Goal: Task Accomplishment & Management: Manage account settings

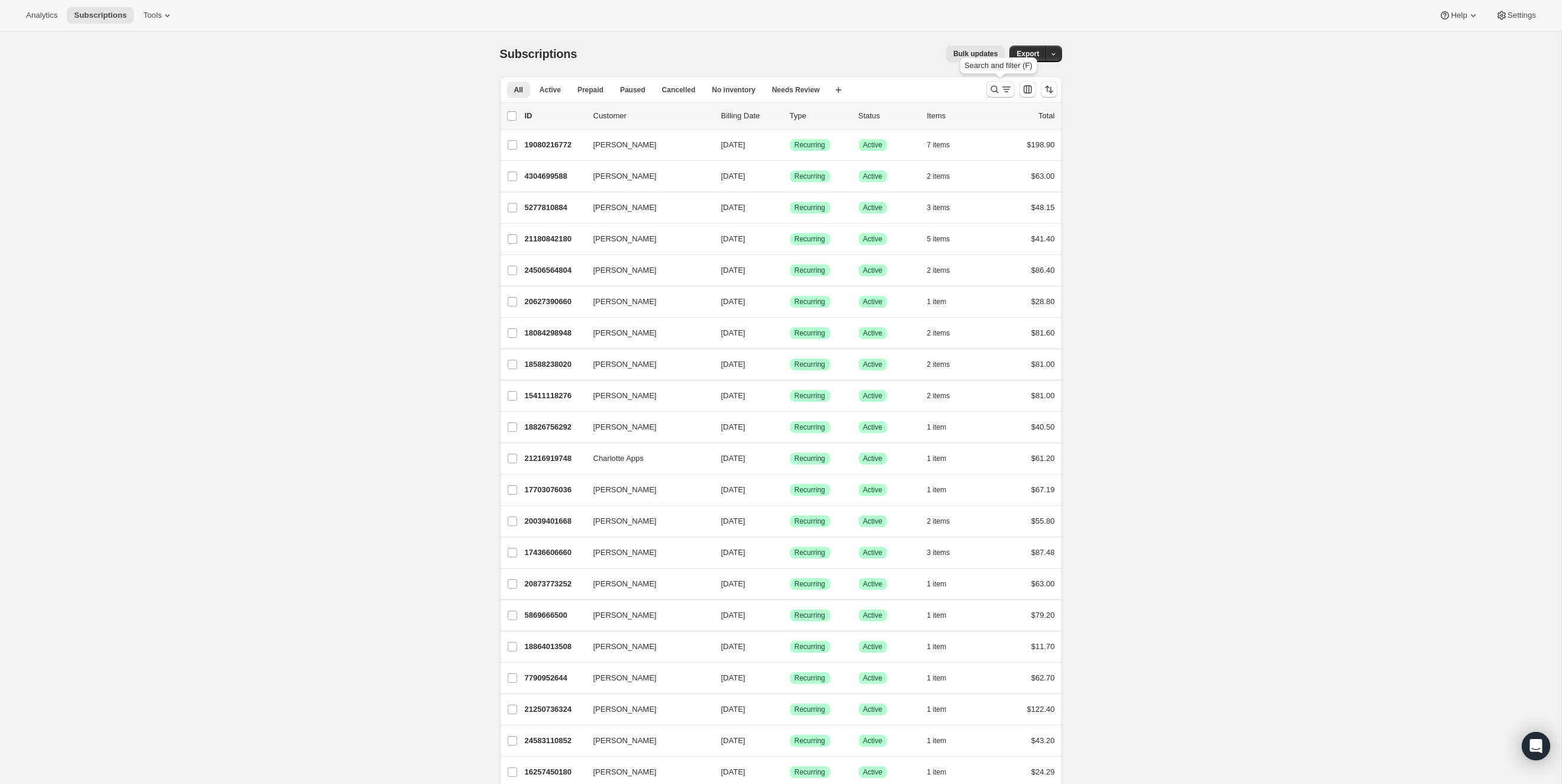
click at [990, 89] on icon "Search and filter results" at bounding box center [994, 90] width 12 height 12
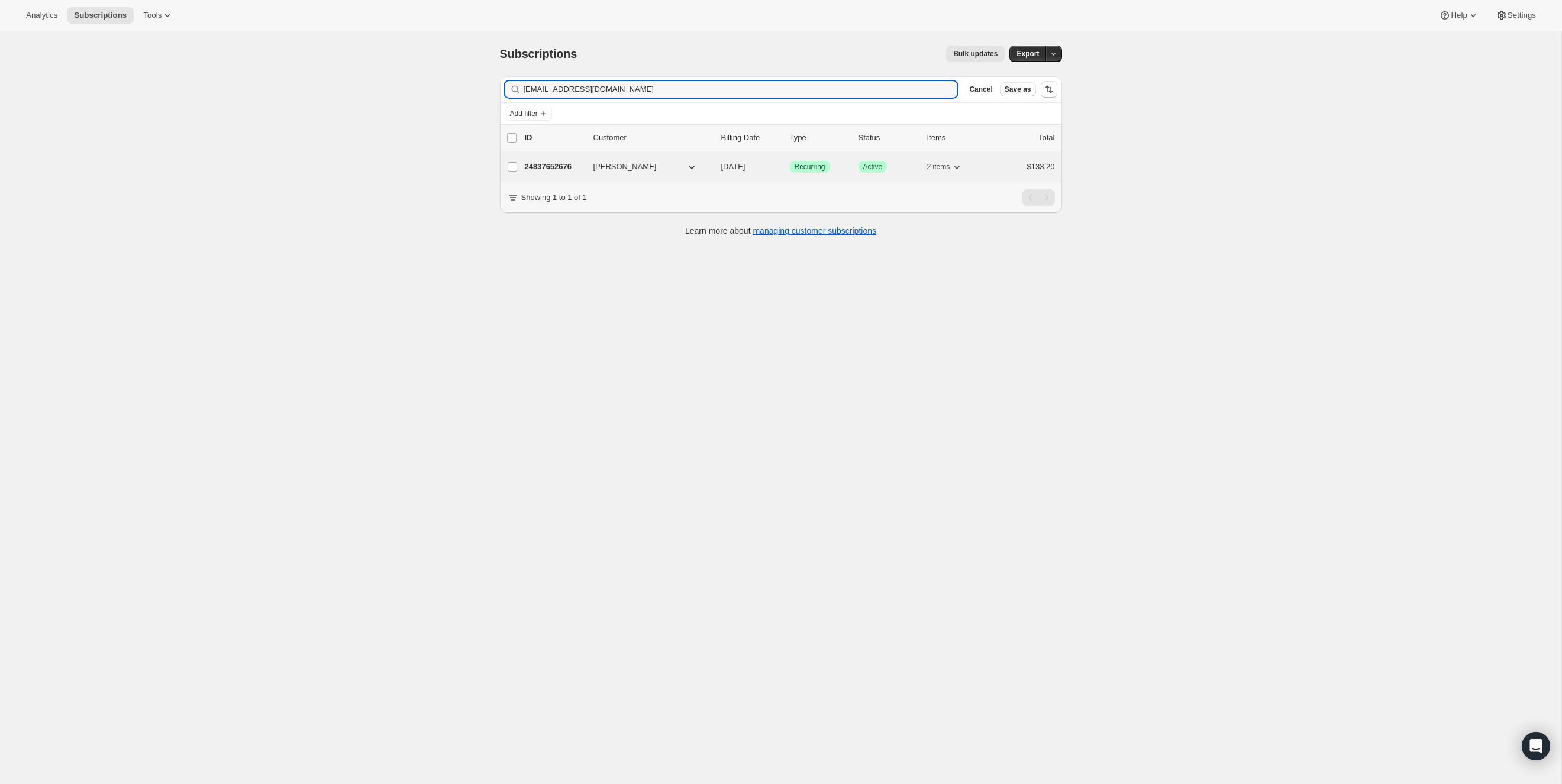
type input "[EMAIL_ADDRESS][DOMAIN_NAME]"
click at [559, 170] on p "24837652676" at bounding box center [554, 167] width 59 height 12
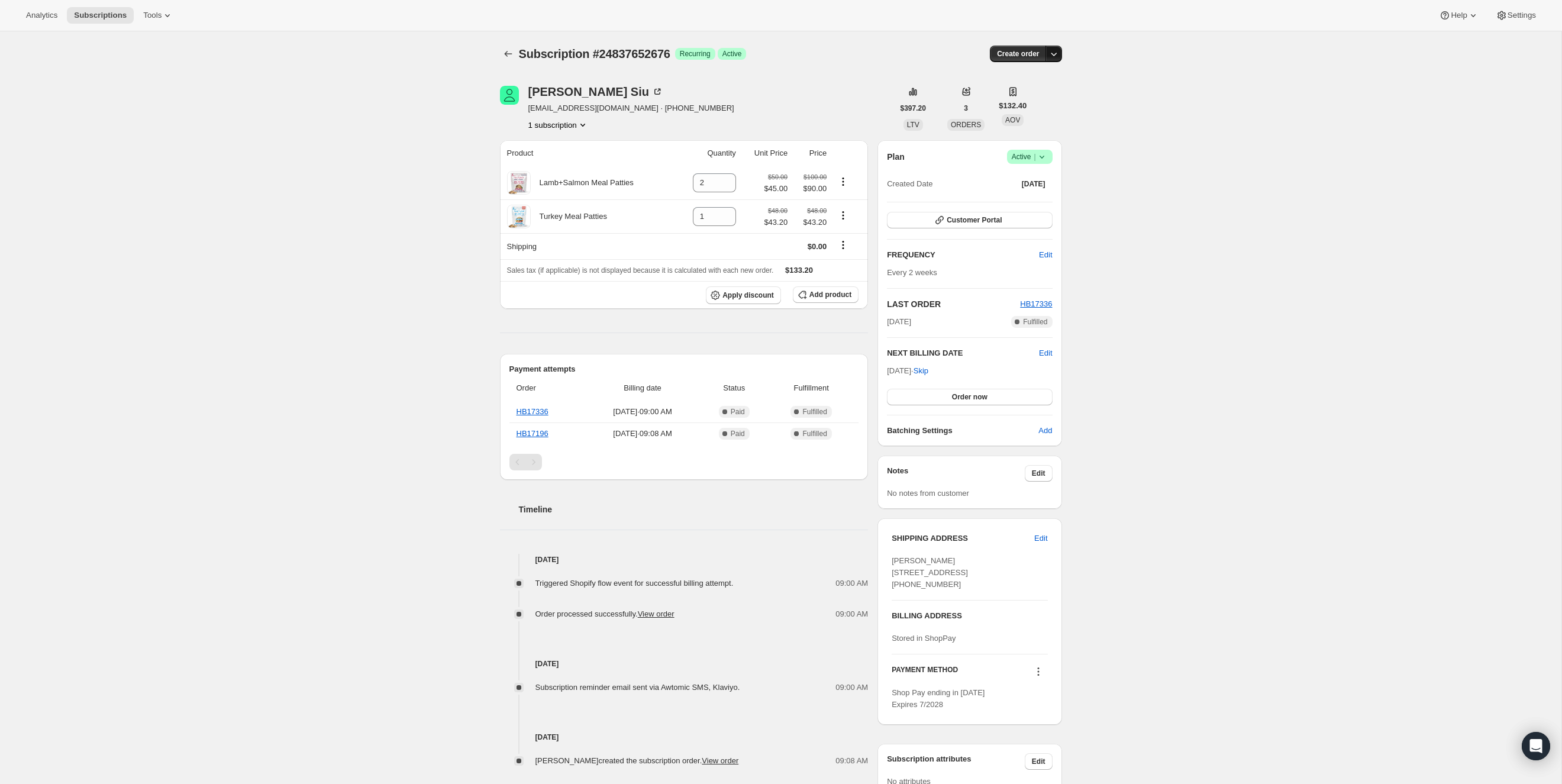
click at [1057, 56] on icon "button" at bounding box center [1054, 54] width 12 height 12
click at [756, 72] on div "Subscription #24837652676. This page is ready Subscription #24837652676 Success…" at bounding box center [781, 54] width 562 height 45
click at [1044, 159] on icon at bounding box center [1042, 157] width 12 height 12
click at [1042, 197] on span "Cancel subscription" at bounding box center [1026, 199] width 67 height 9
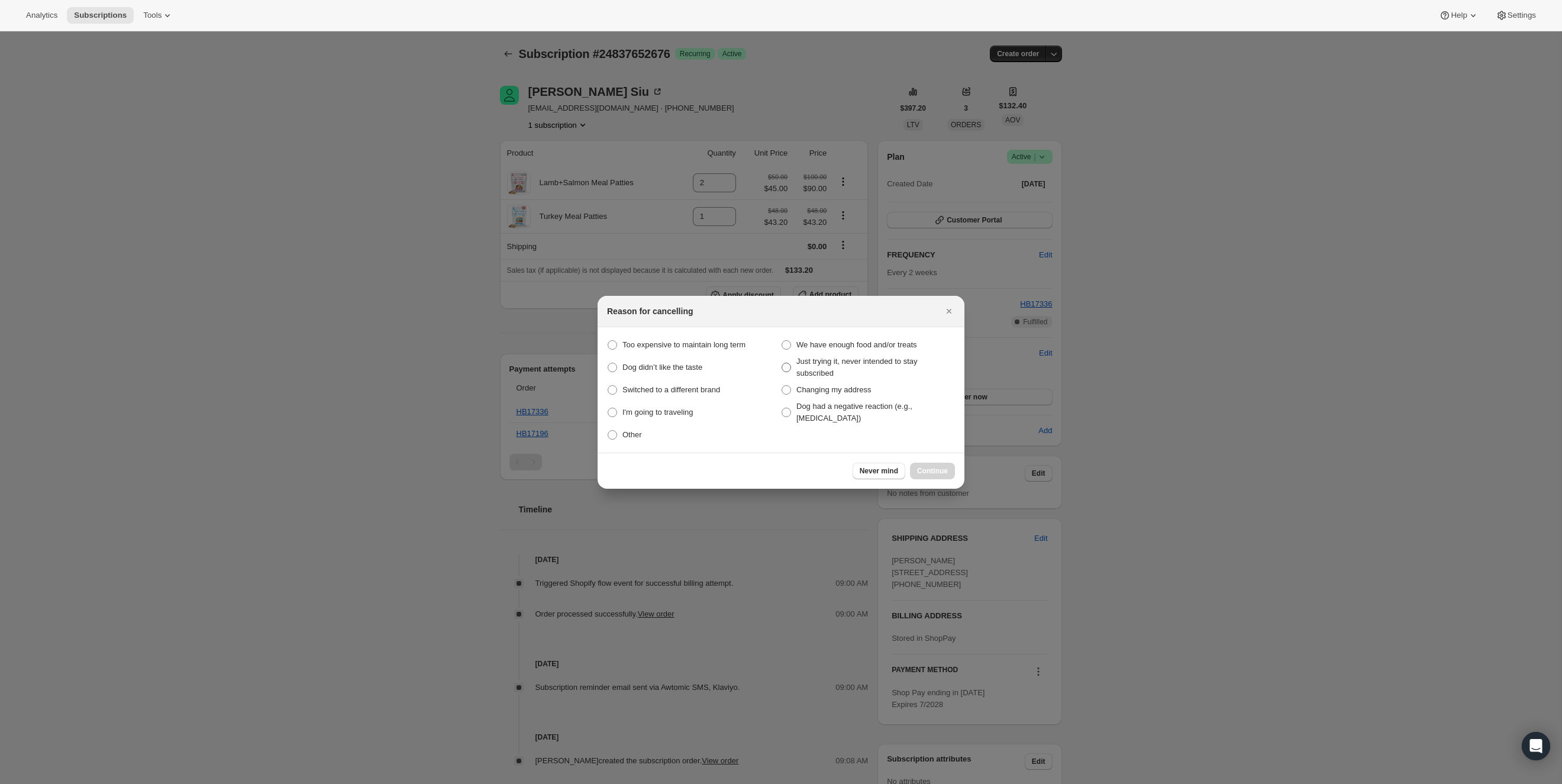
click at [816, 367] on span "Just trying it, never intended to stay subscribed" at bounding box center [876, 367] width 159 height 24
click at [782, 363] on this "Just trying it, never intended to stay subscribed" at bounding box center [782, 363] width 1 height 1
radio this "true"
click at [936, 472] on span "Continue" at bounding box center [932, 471] width 31 height 10
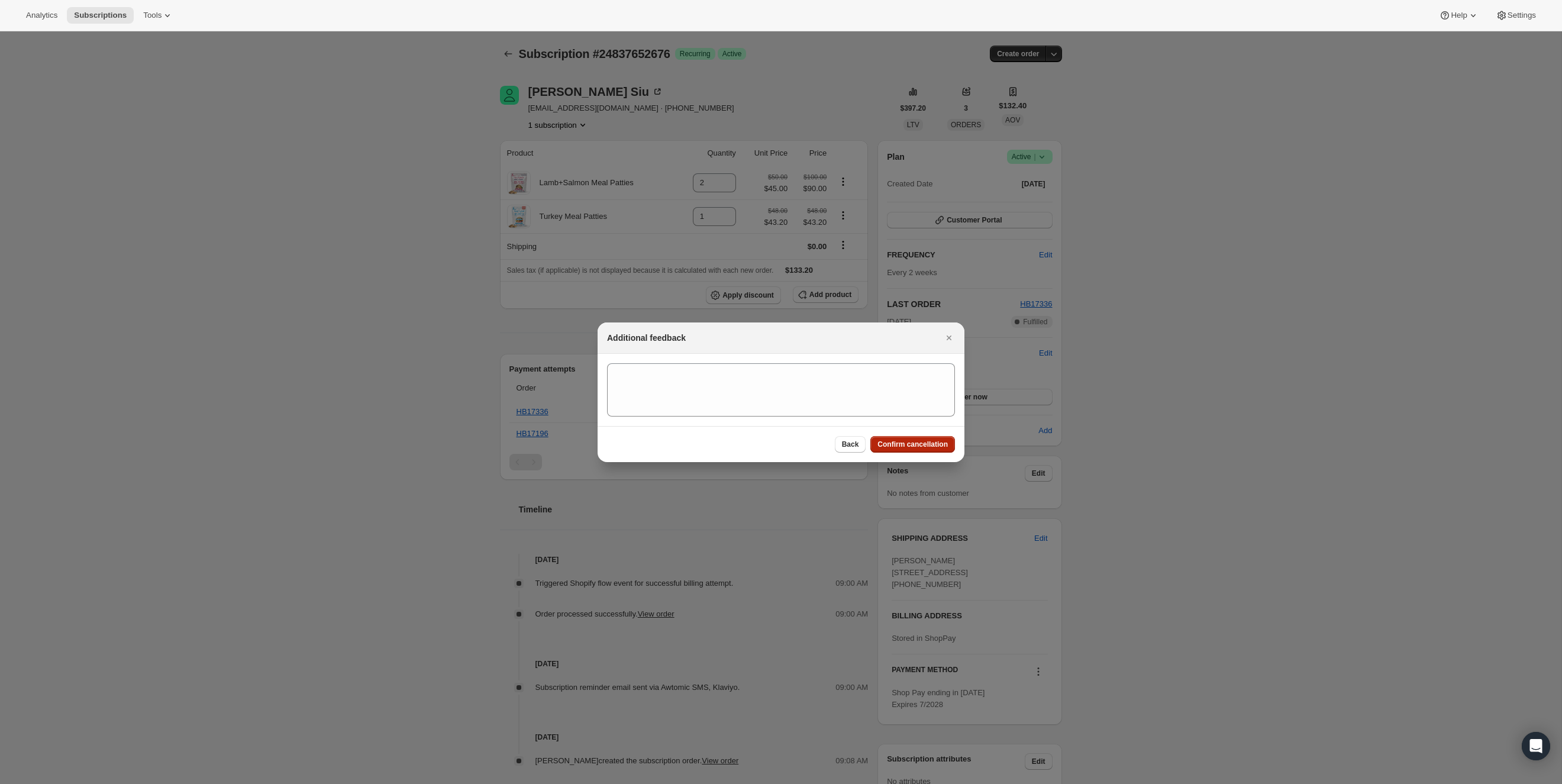
click at [936, 444] on span "Confirm cancellation" at bounding box center [913, 444] width 70 height 10
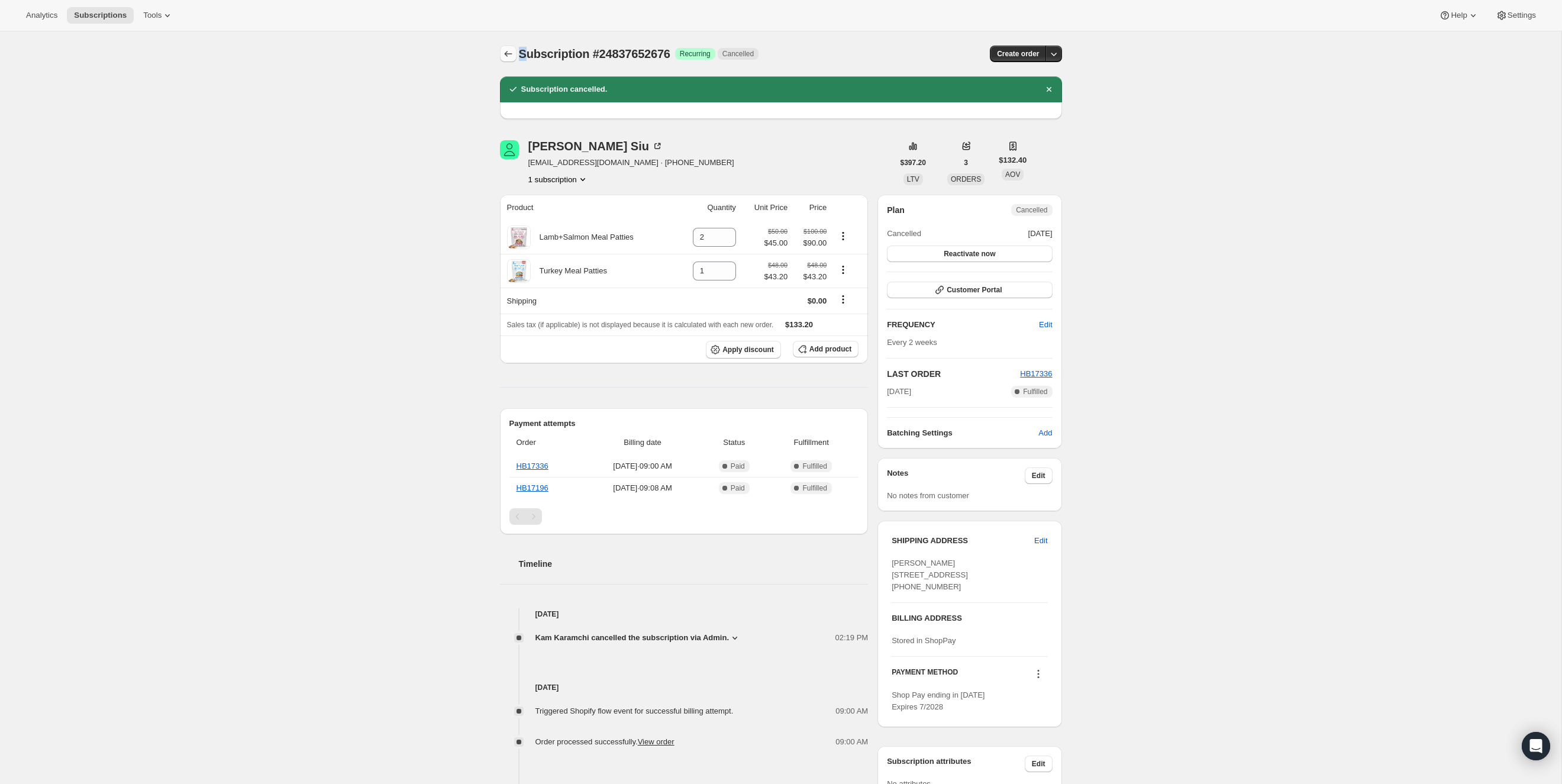
drag, startPoint x: 522, startPoint y: 58, endPoint x: 500, endPoint y: 54, distance: 22.4
click at [509, 56] on div "Subscription #24837652676 Success Recurring Cancelled Create order" at bounding box center [781, 53] width 562 height 16
click at [500, 54] on button "Subscriptions" at bounding box center [508, 53] width 16 height 16
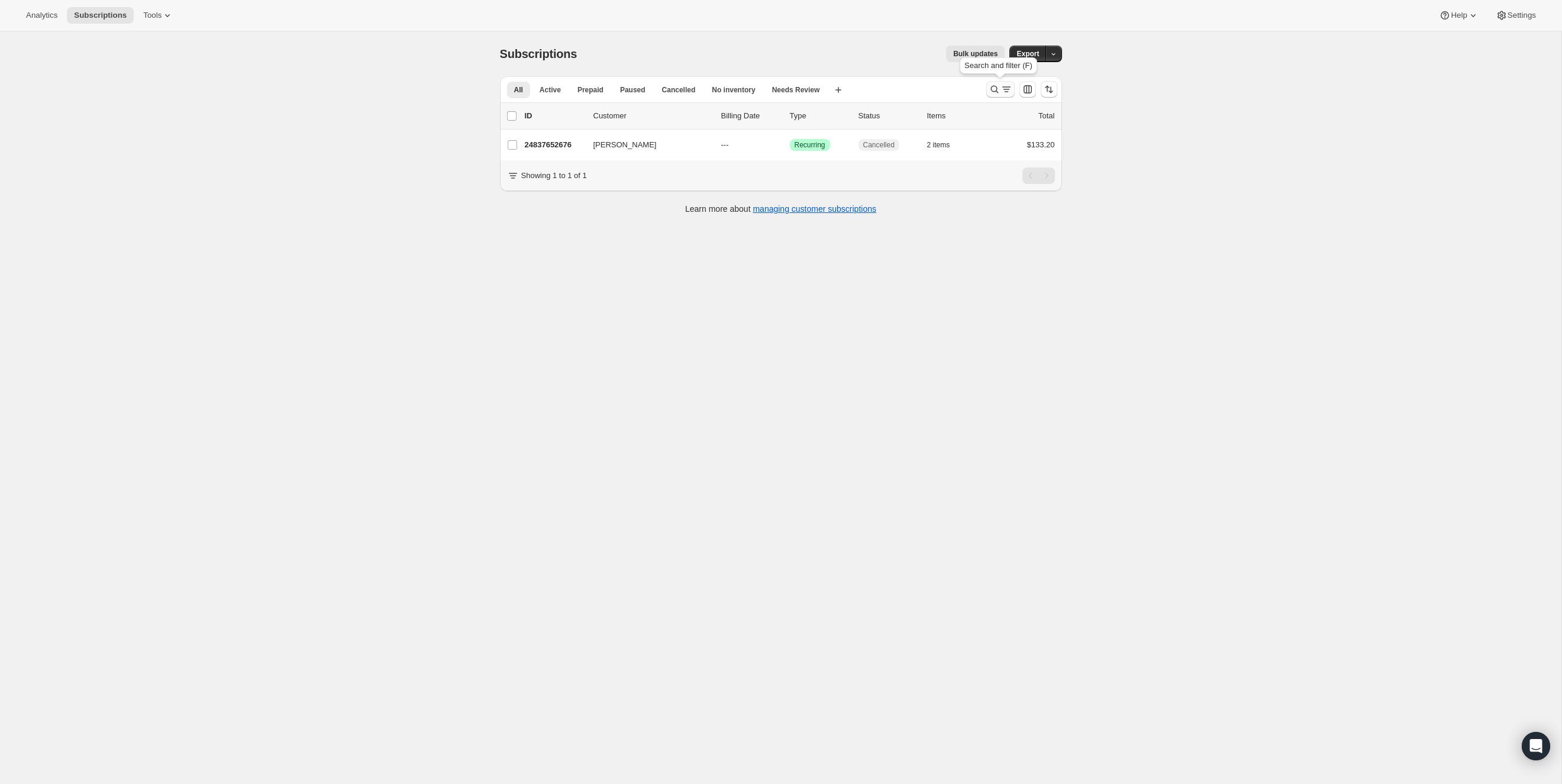
click at [988, 89] on button "Search and filter results" at bounding box center [1001, 89] width 28 height 16
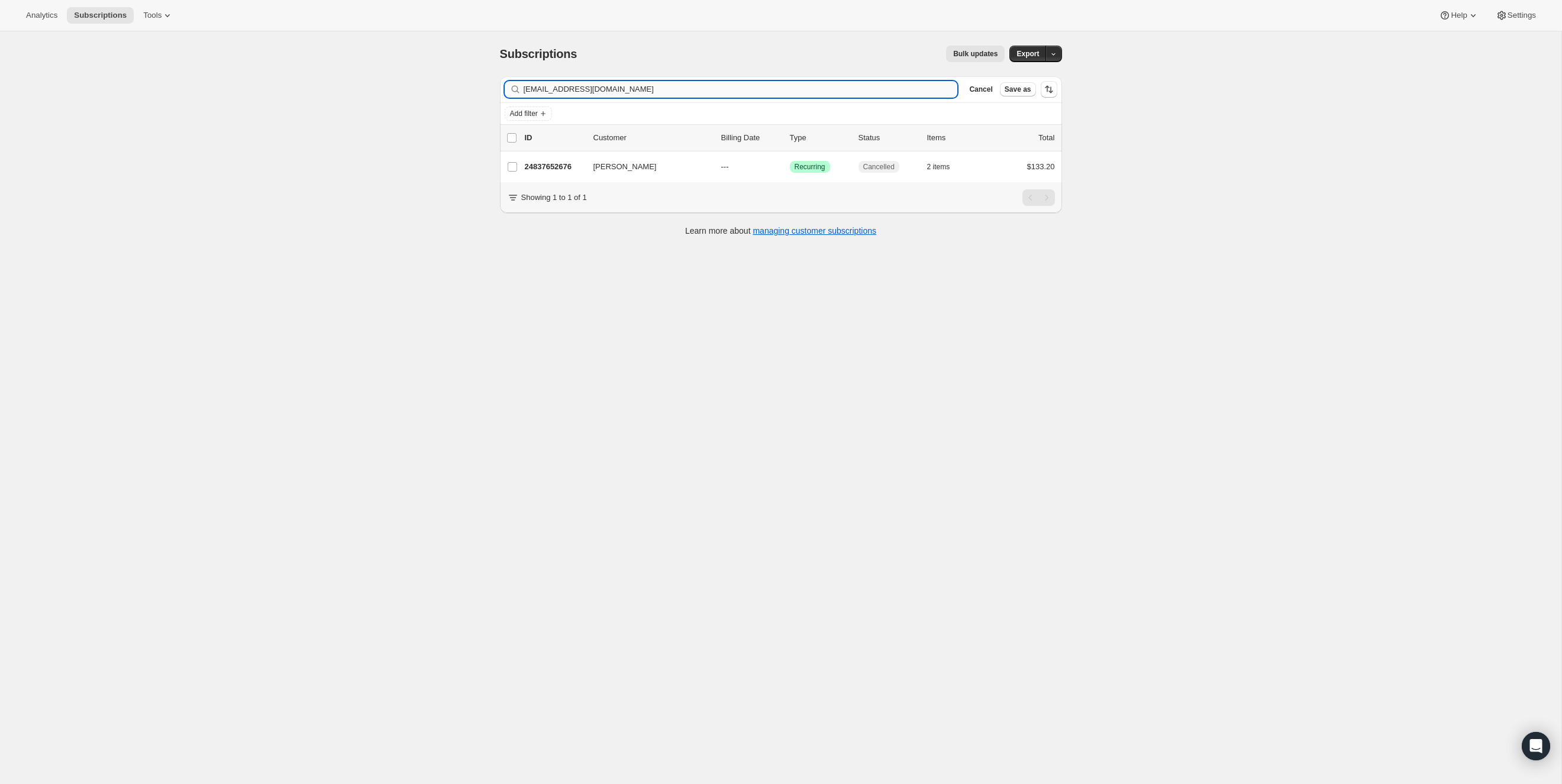
click at [662, 92] on input "[EMAIL_ADDRESS][DOMAIN_NAME]" at bounding box center [741, 89] width 434 height 16
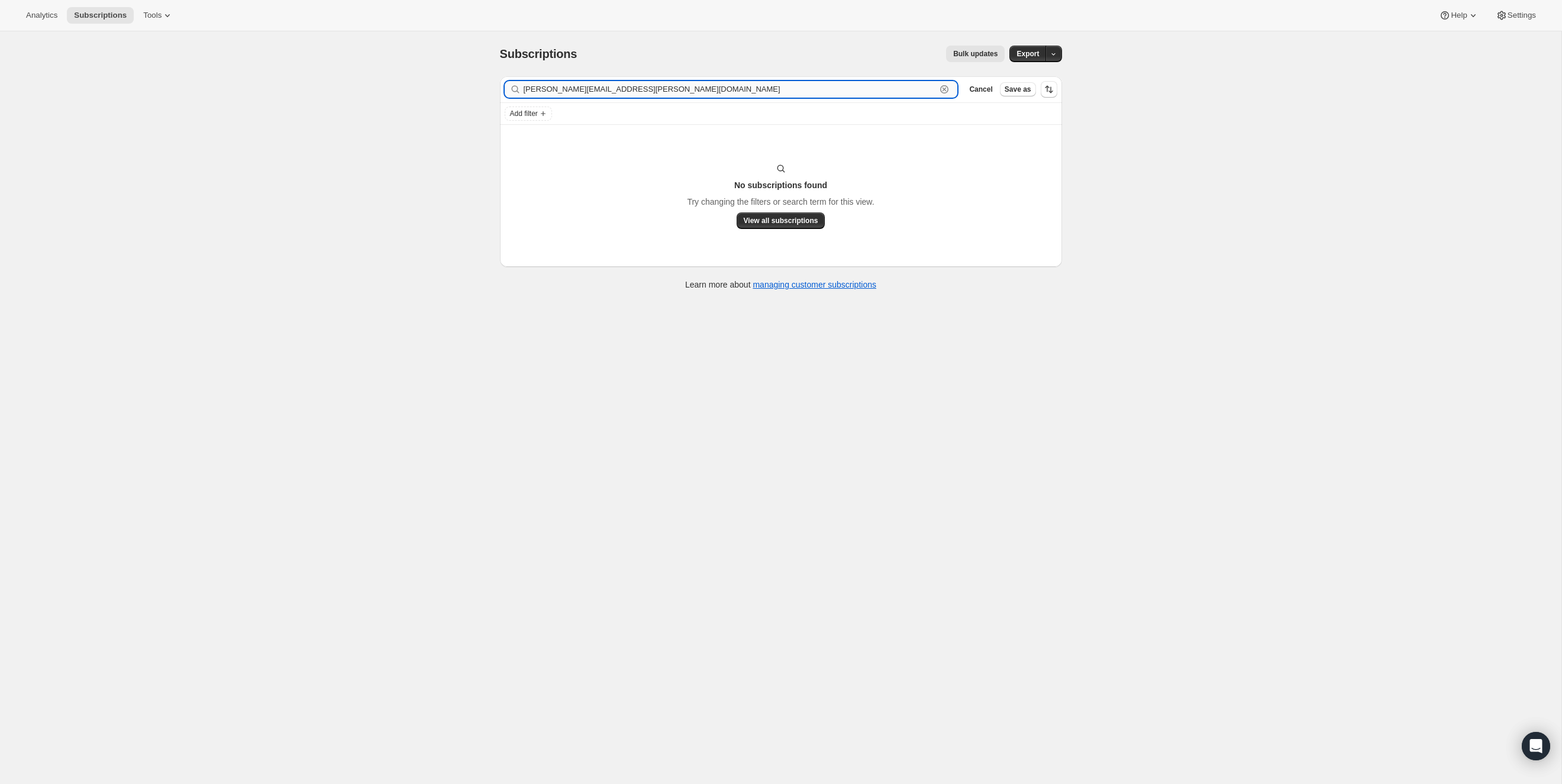
click at [659, 90] on input "[PERSON_NAME][EMAIL_ADDRESS][PERSON_NAME][DOMAIN_NAME]" at bounding box center [730, 89] width 413 height 16
paste input "[PERSON_NAME]"
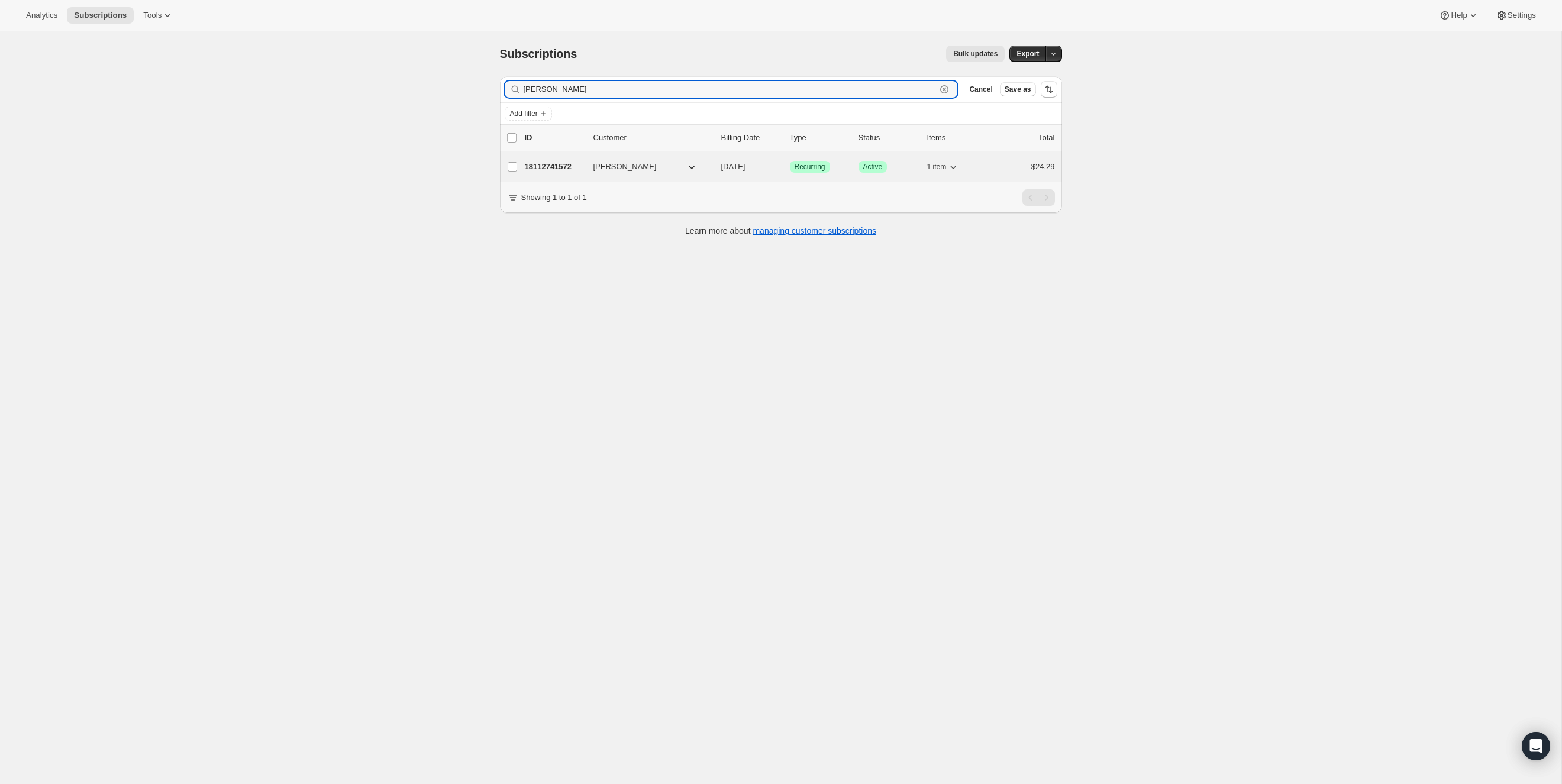
type input "[PERSON_NAME]"
click at [532, 162] on p "18112741572" at bounding box center [554, 167] width 59 height 12
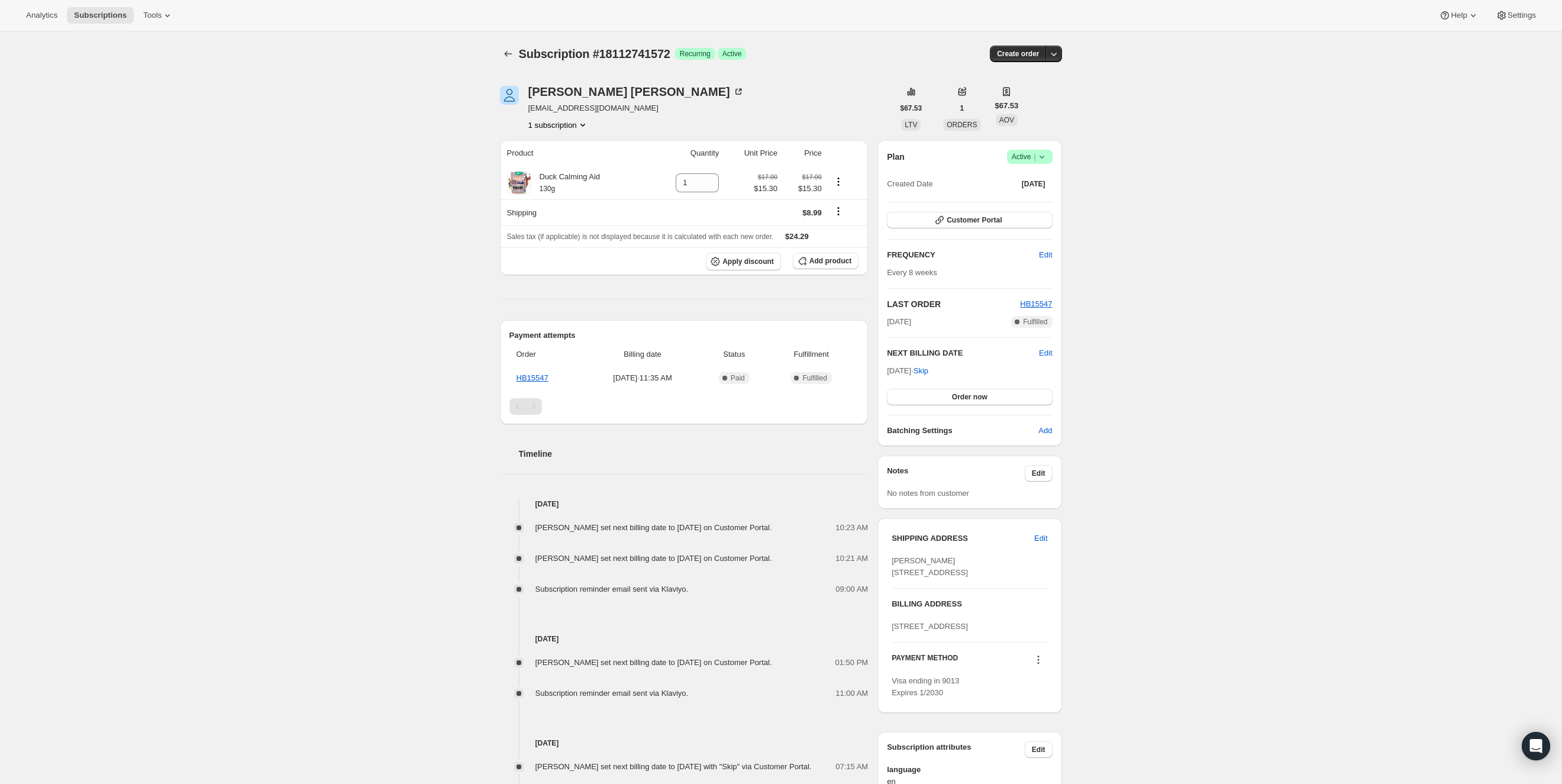
click at [1044, 158] on icon at bounding box center [1042, 157] width 12 height 12
click at [1042, 201] on span "Cancel subscription" at bounding box center [1026, 199] width 67 height 9
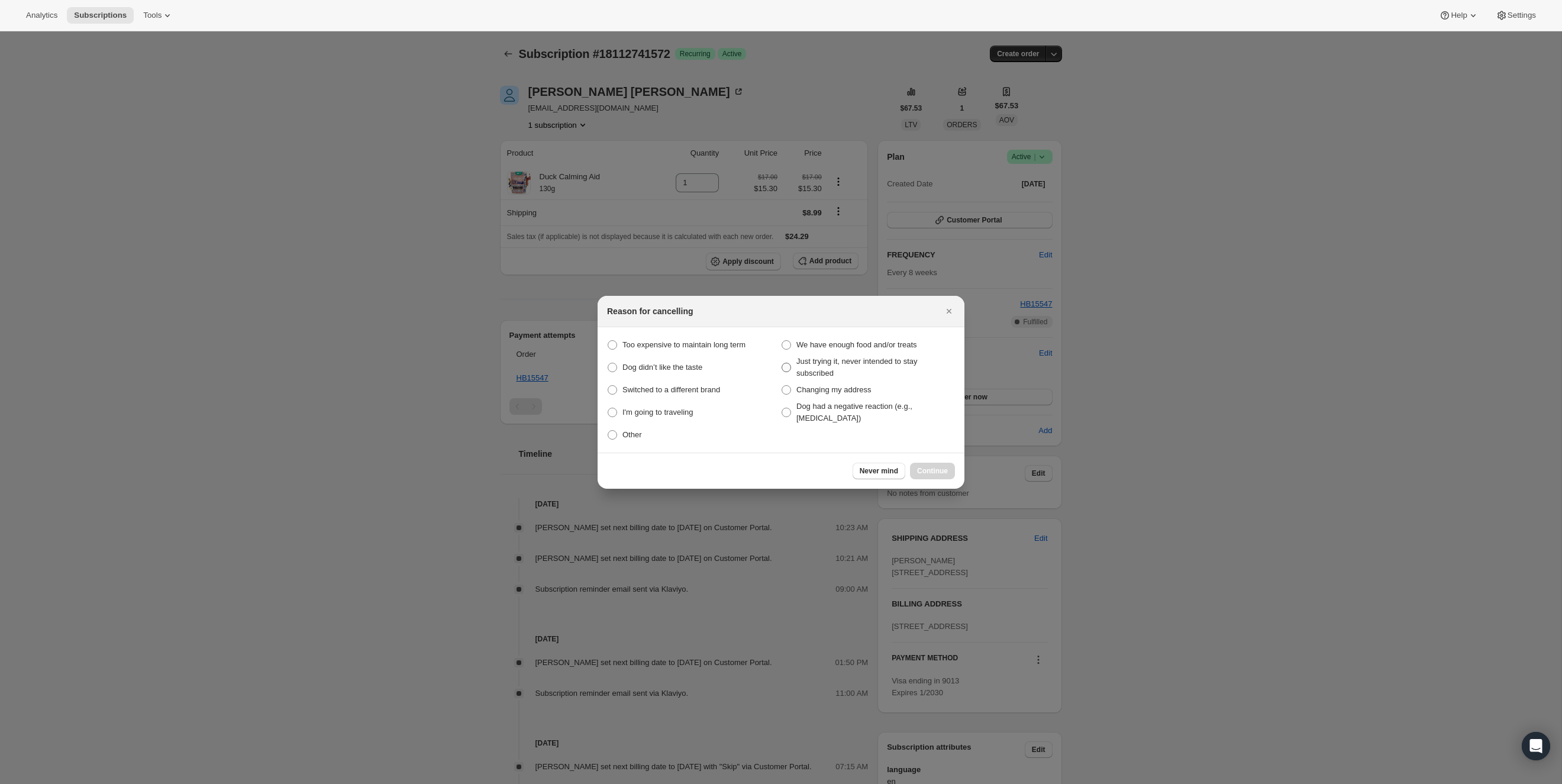
click at [830, 359] on span "Just trying it, never intended to stay subscribed" at bounding box center [857, 367] width 121 height 21
click at [782, 363] on this "Just trying it, never intended to stay subscribed" at bounding box center [782, 363] width 1 height 1
radio this "true"
click at [934, 468] on span "Continue" at bounding box center [932, 471] width 31 height 10
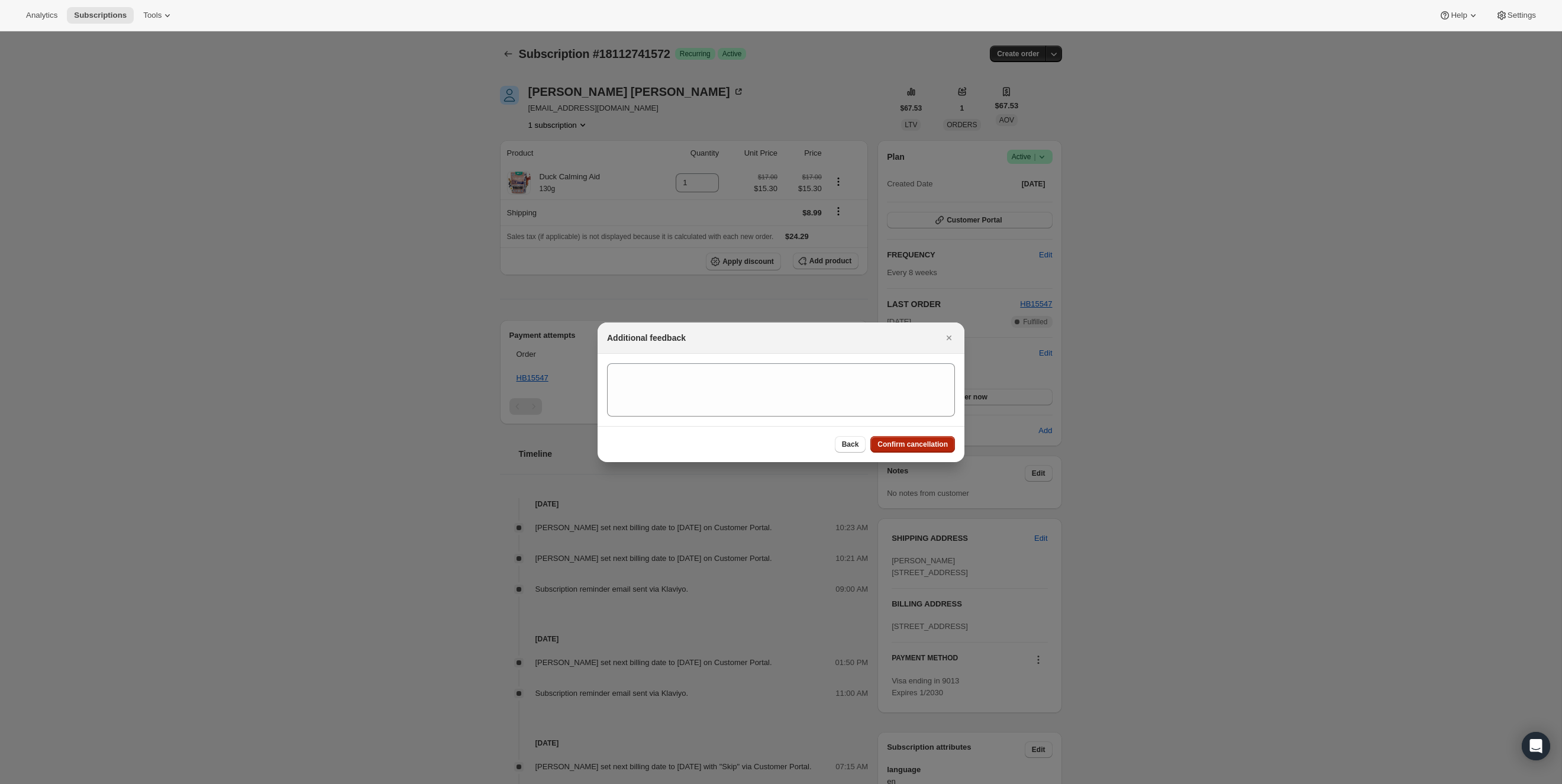
click at [906, 443] on span "Confirm cancellation" at bounding box center [913, 444] width 70 height 10
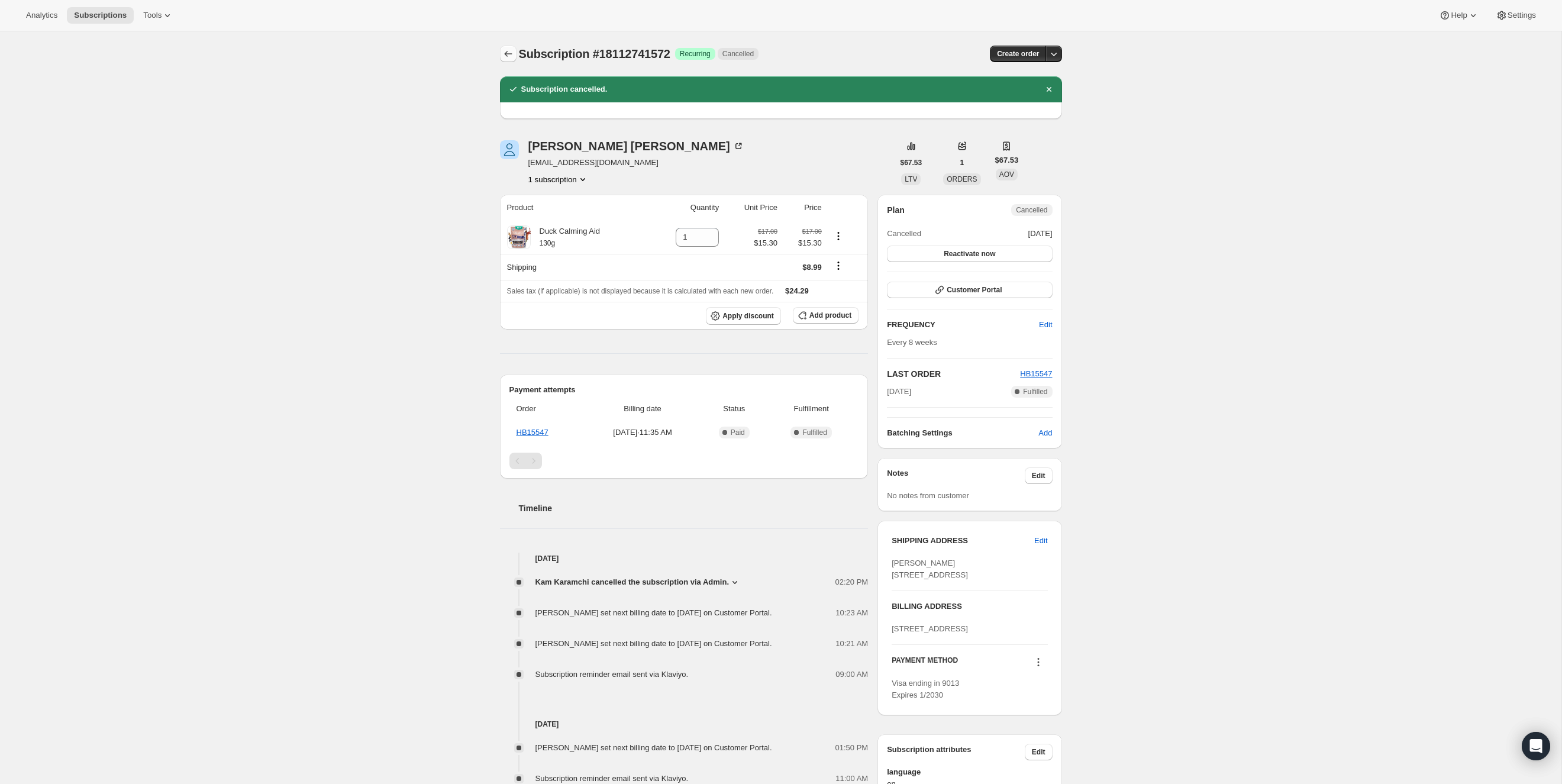
click at [501, 56] on button "Subscriptions" at bounding box center [508, 53] width 16 height 16
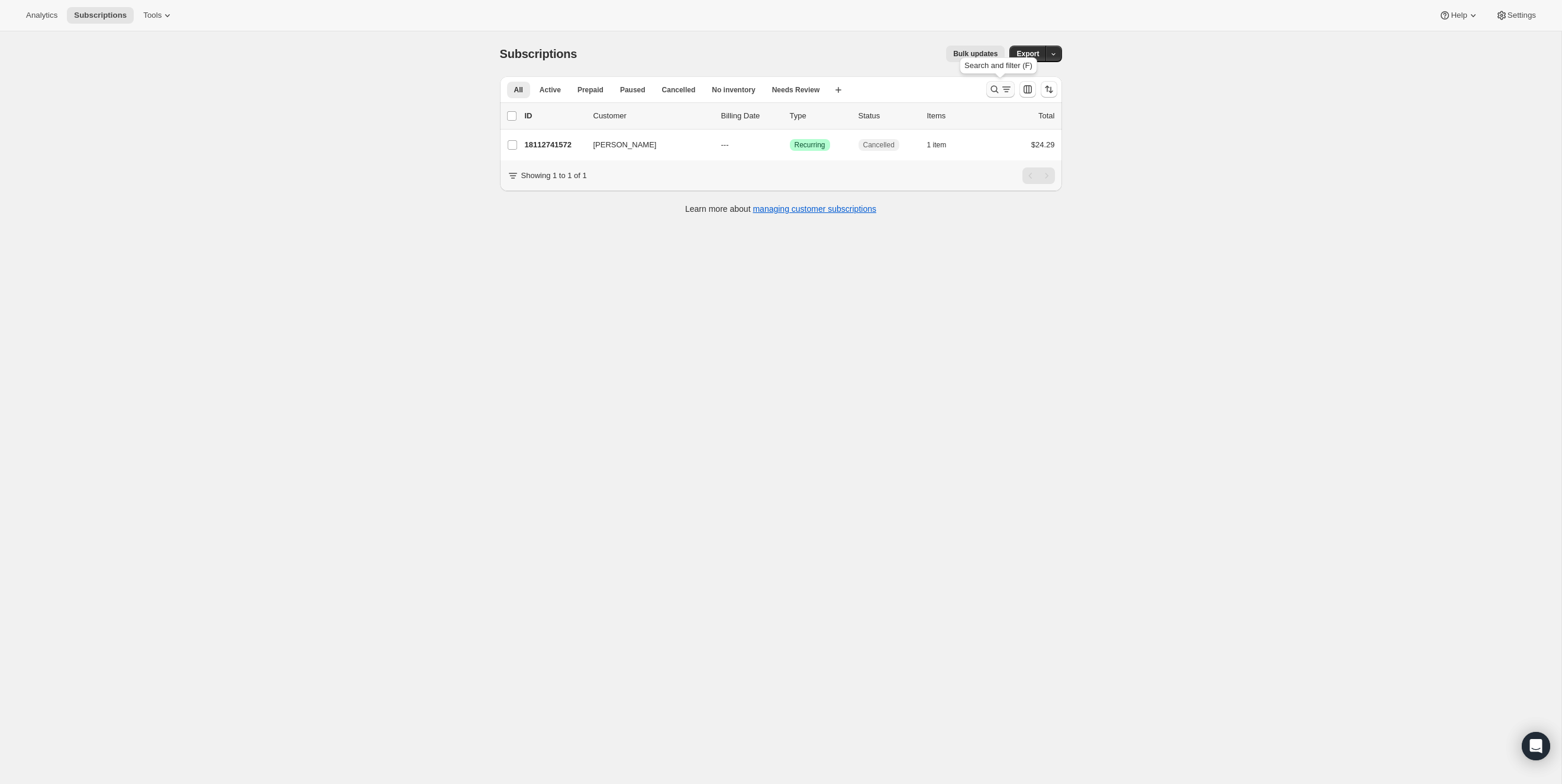
click at [991, 85] on icon "Search and filter results" at bounding box center [994, 90] width 12 height 12
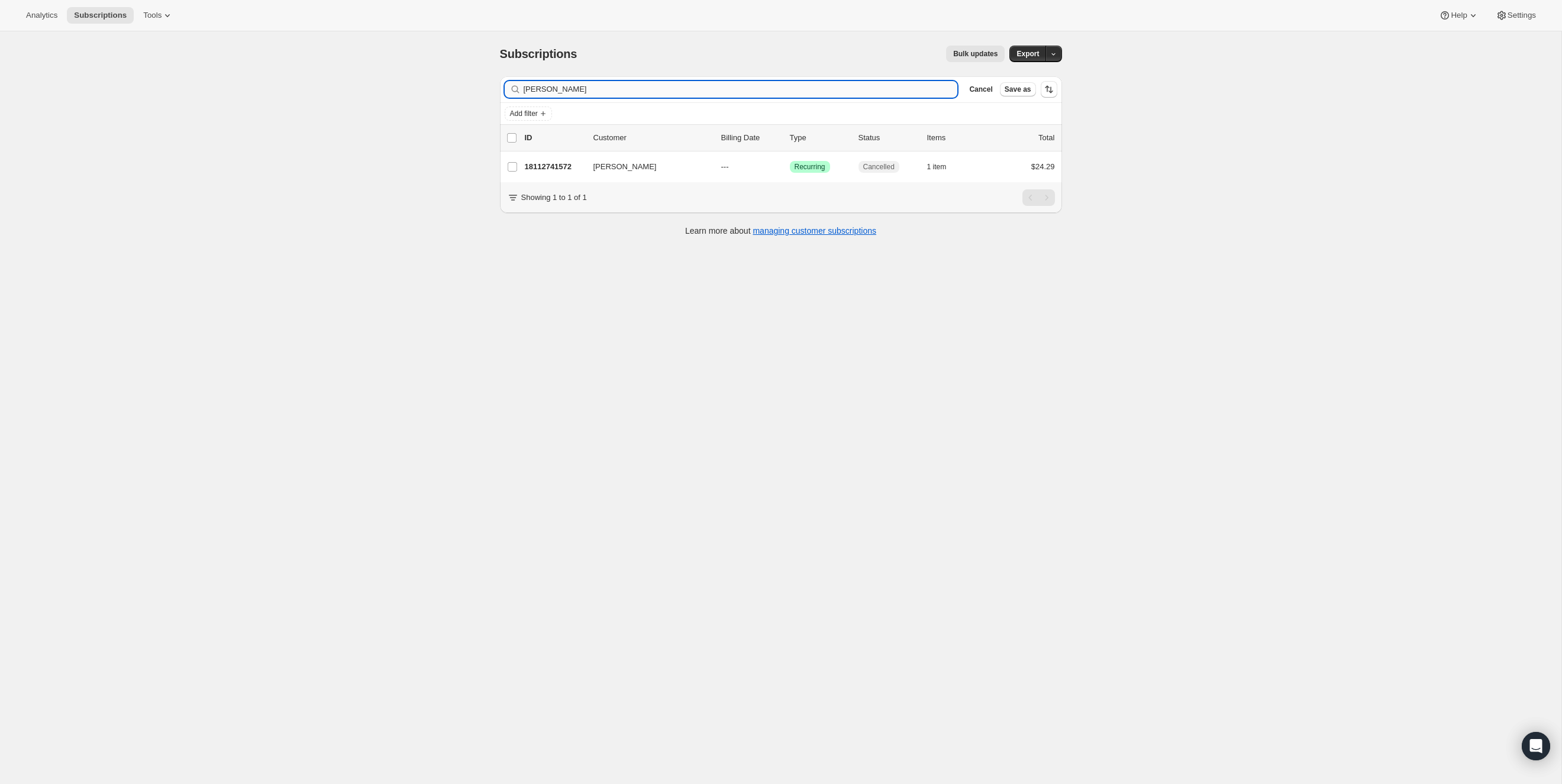
click at [811, 93] on input "[PERSON_NAME]" at bounding box center [741, 89] width 434 height 16
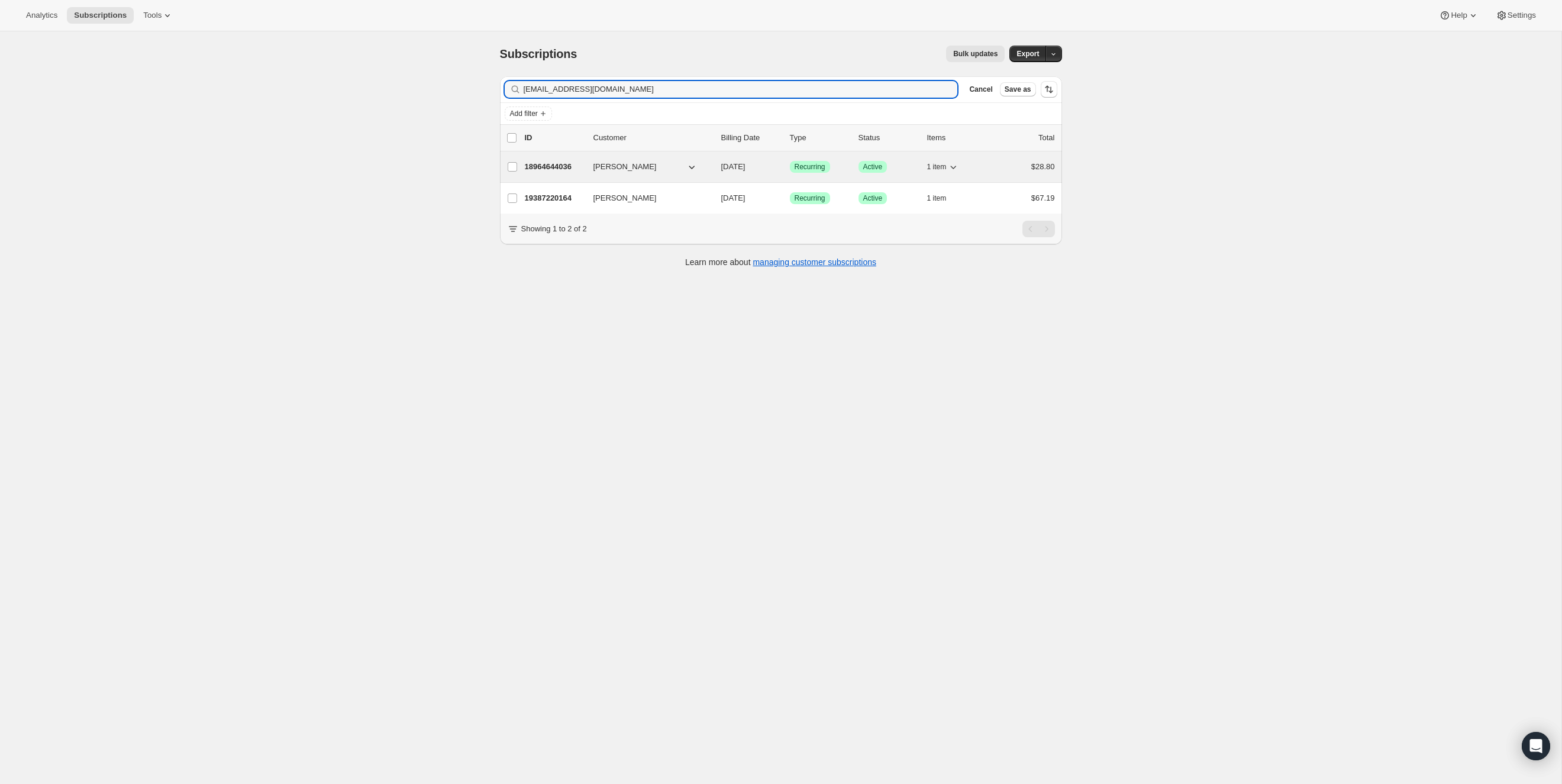
type input "[EMAIL_ADDRESS][DOMAIN_NAME]"
click at [545, 164] on p "18964644036" at bounding box center [554, 167] width 59 height 12
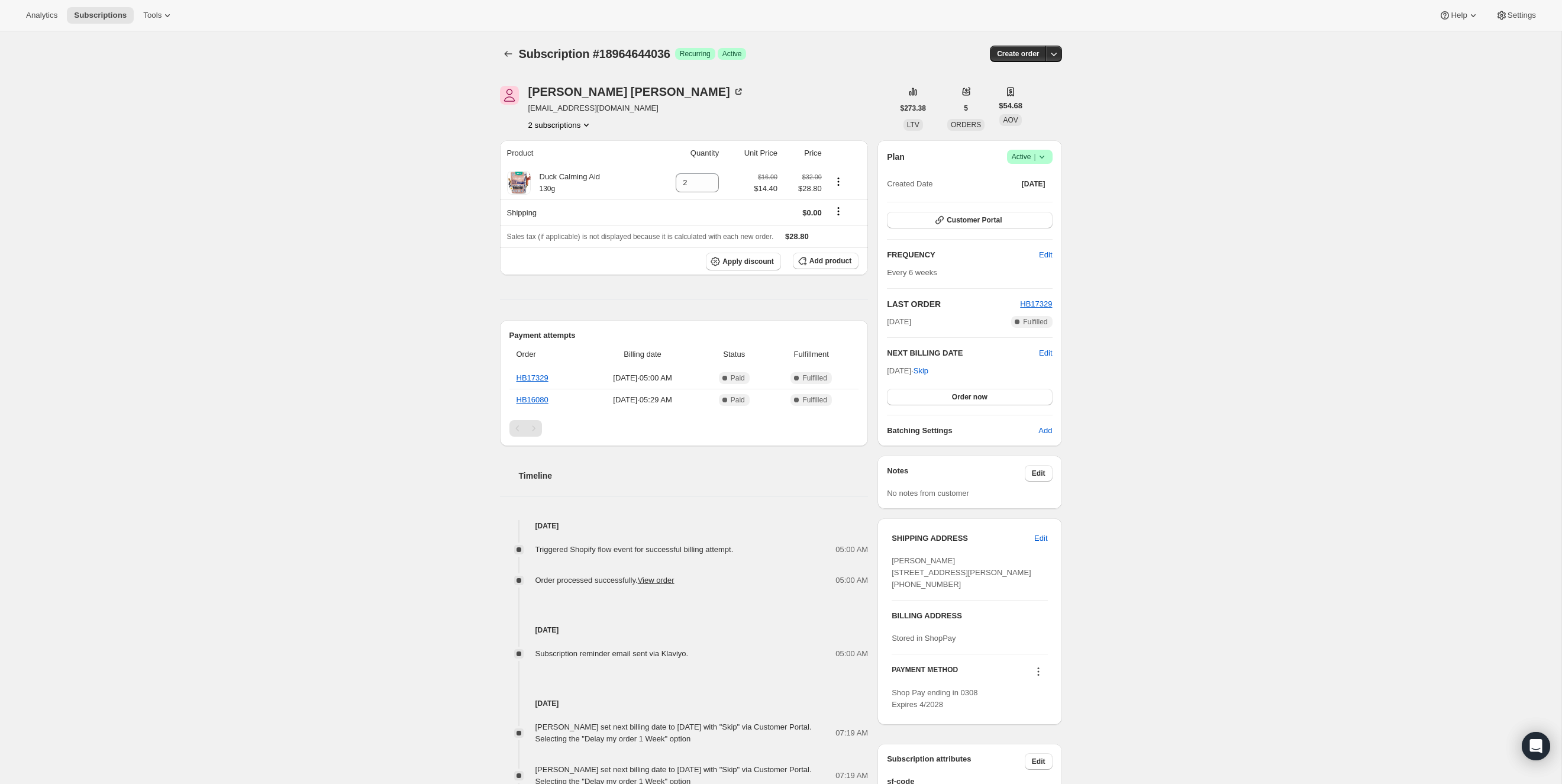
click at [1044, 157] on icon at bounding box center [1042, 157] width 12 height 12
click at [1037, 191] on button "Cancel subscription" at bounding box center [1026, 199] width 74 height 19
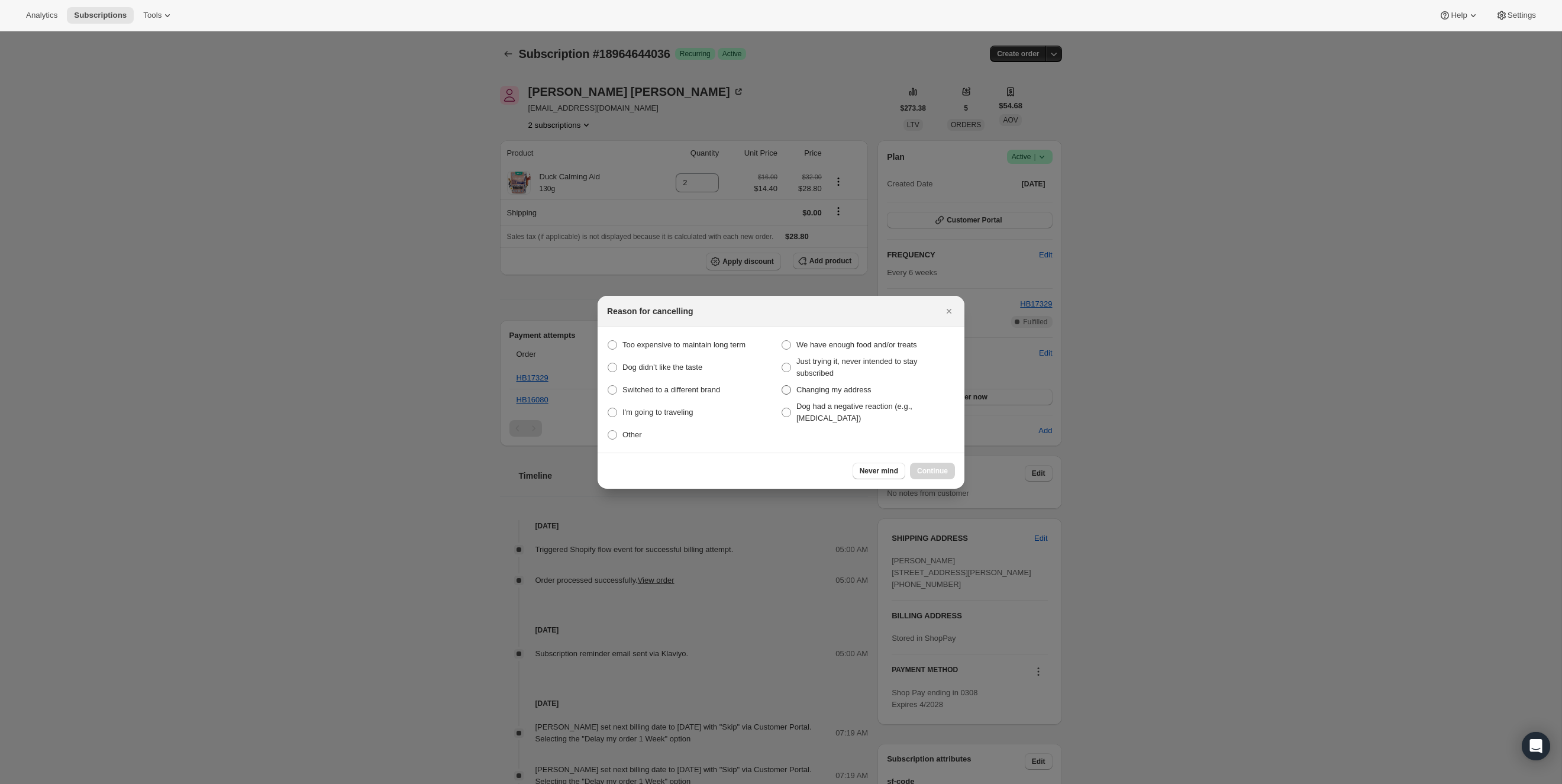
drag, startPoint x: 802, startPoint y: 365, endPoint x: 818, endPoint y: 387, distance: 27.2
click at [802, 364] on span "Just trying it, never intended to stay subscribed" at bounding box center [857, 367] width 121 height 21
click at [785, 364] on span ":r9p:" at bounding box center [786, 367] width 10 height 10
click at [782, 363] on this "Just trying it, never intended to stay subscribed" at bounding box center [782, 363] width 1 height 1
radio this "true"
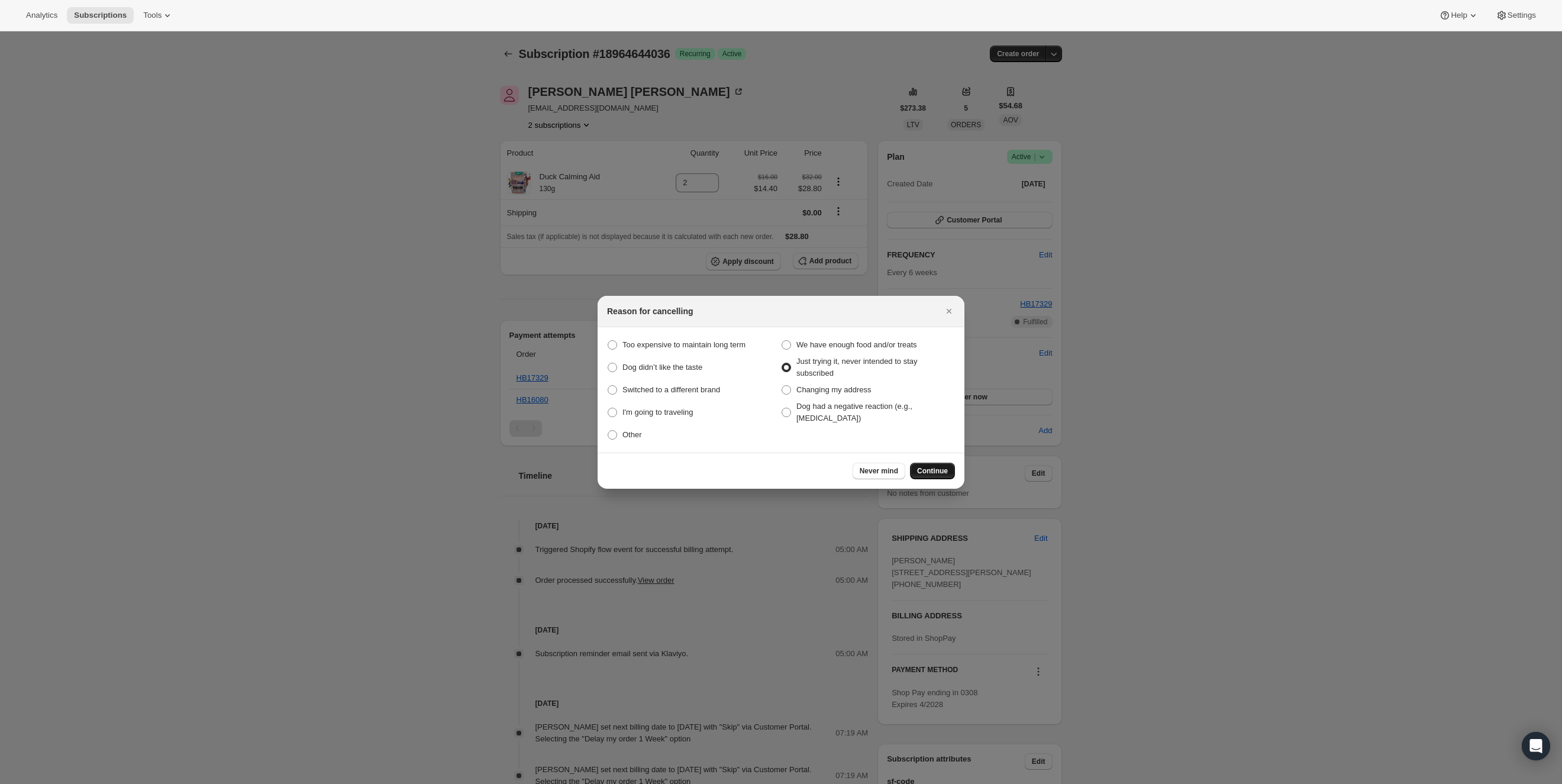
click at [925, 466] on span "Continue" at bounding box center [932, 471] width 31 height 10
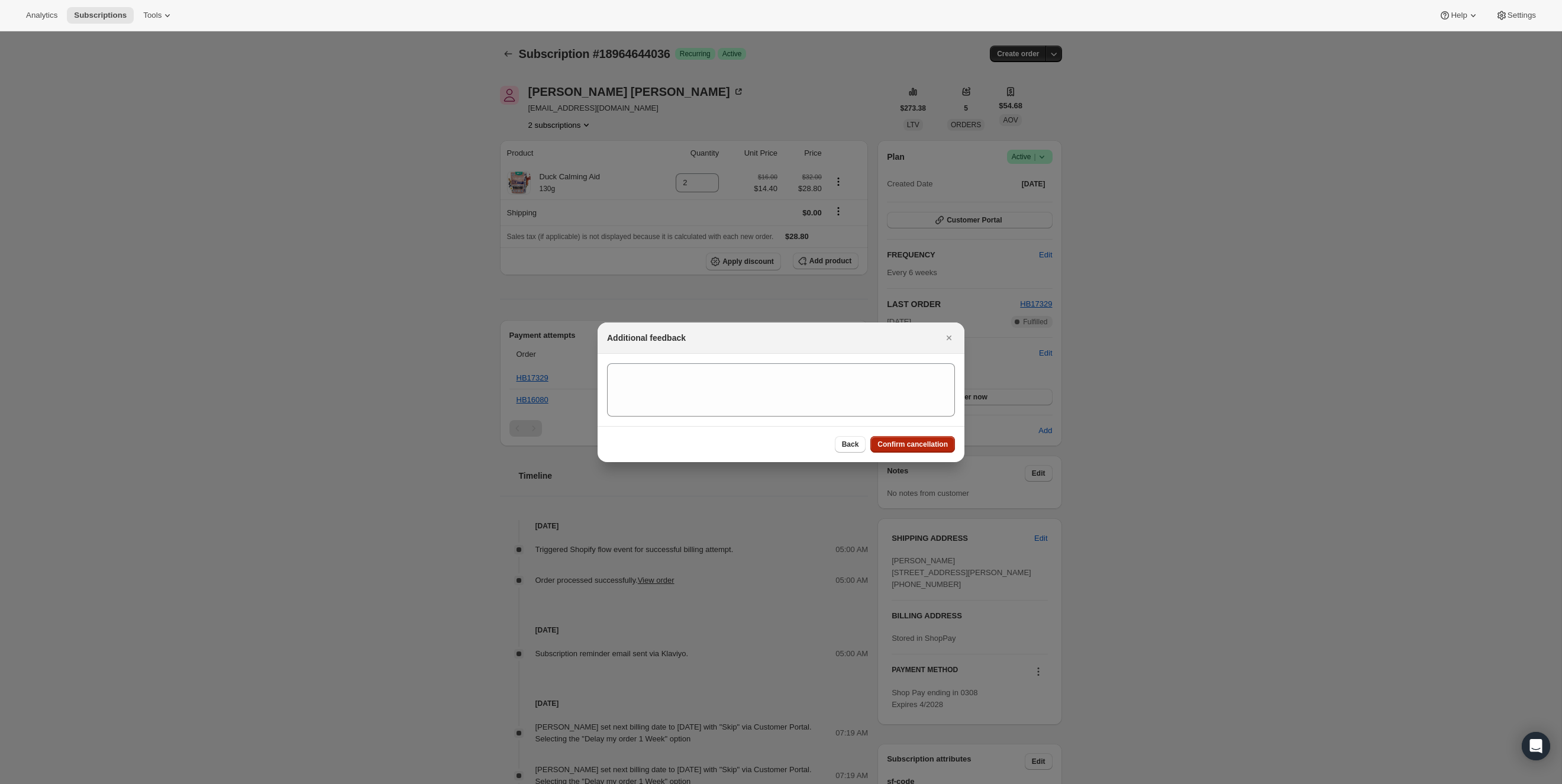
click at [925, 440] on span "Confirm cancellation" at bounding box center [913, 444] width 70 height 10
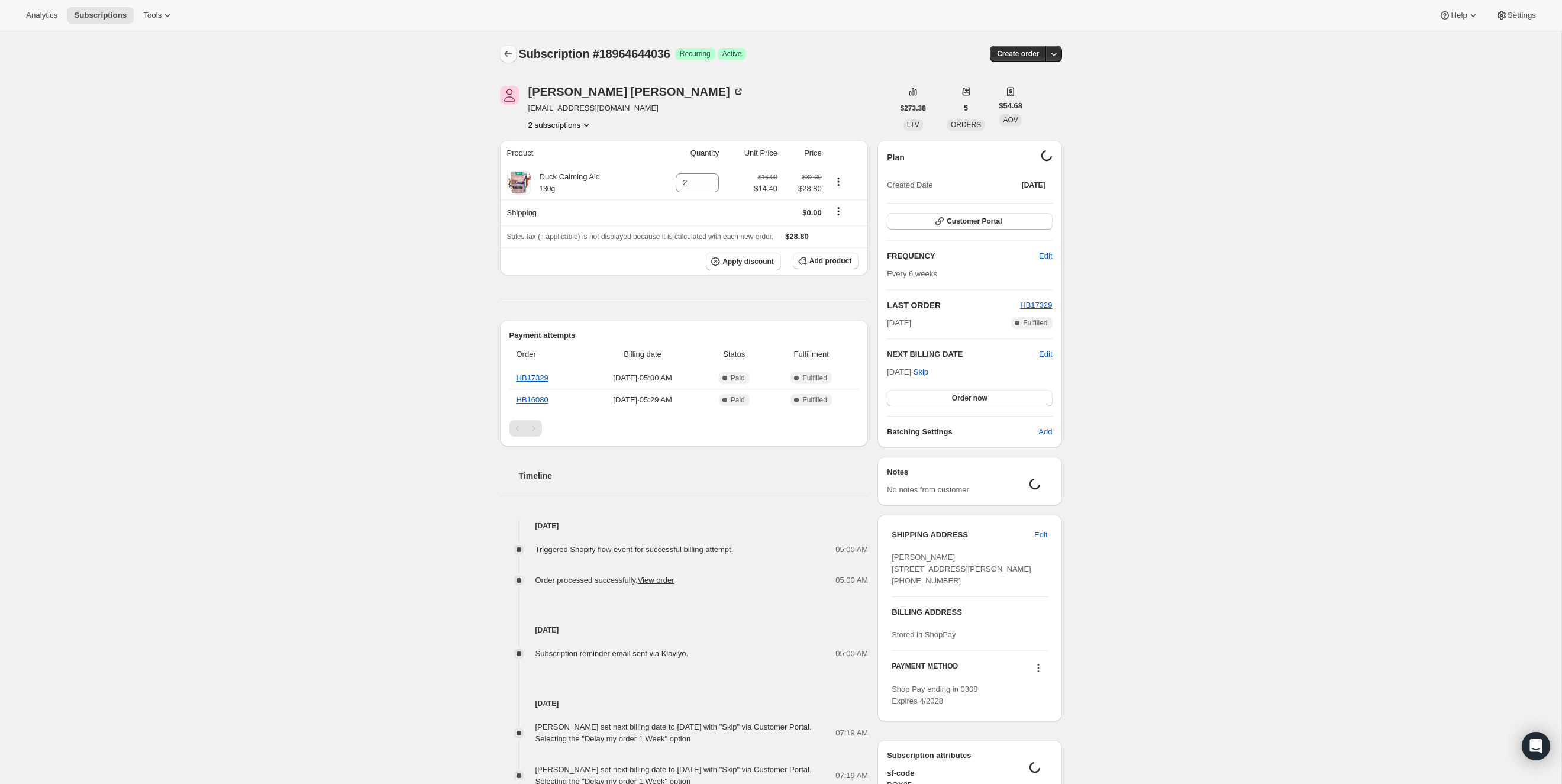
click at [509, 50] on icon "Subscriptions" at bounding box center [508, 54] width 12 height 12
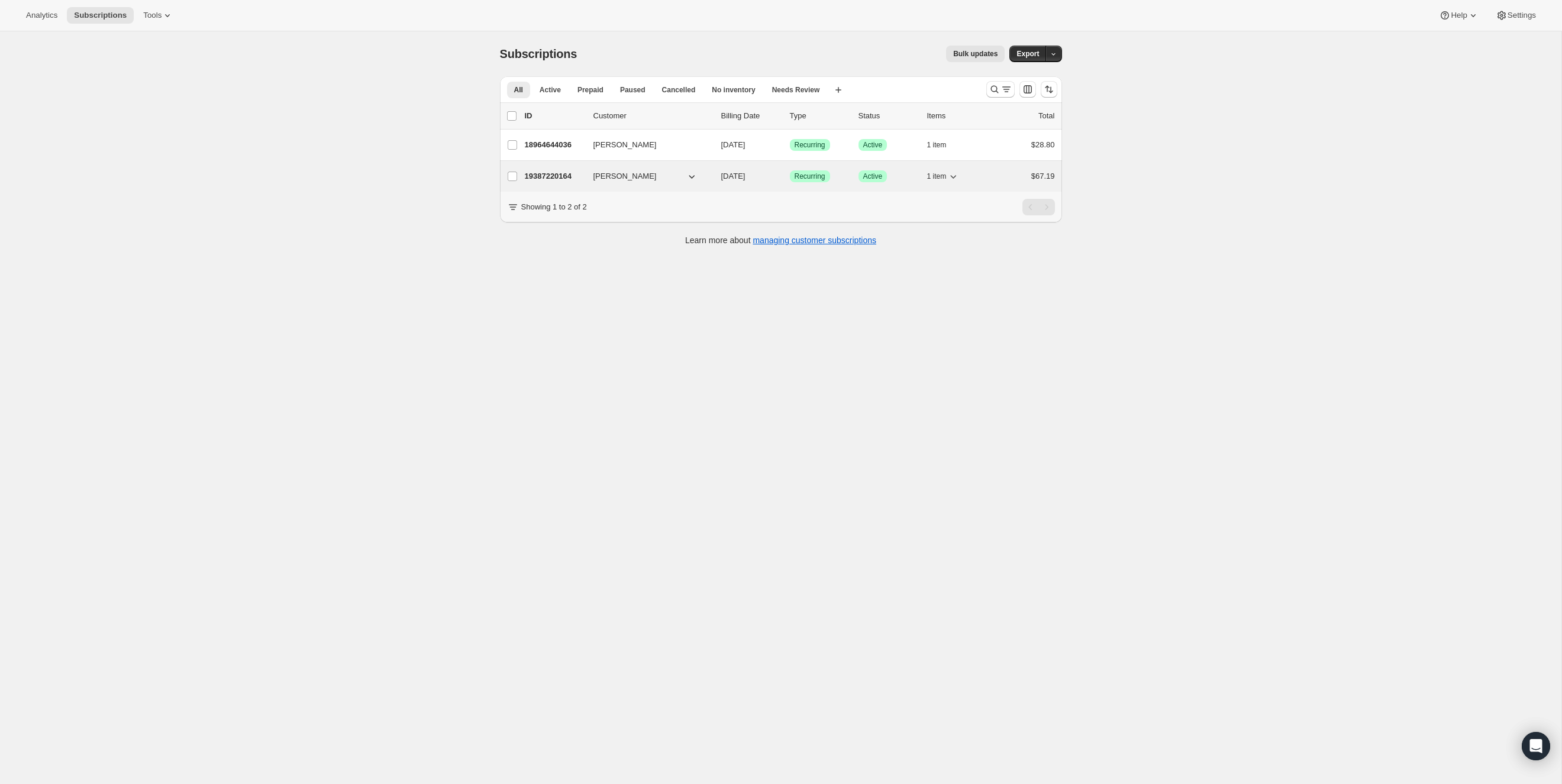
click at [538, 174] on p "19387220164" at bounding box center [554, 176] width 59 height 12
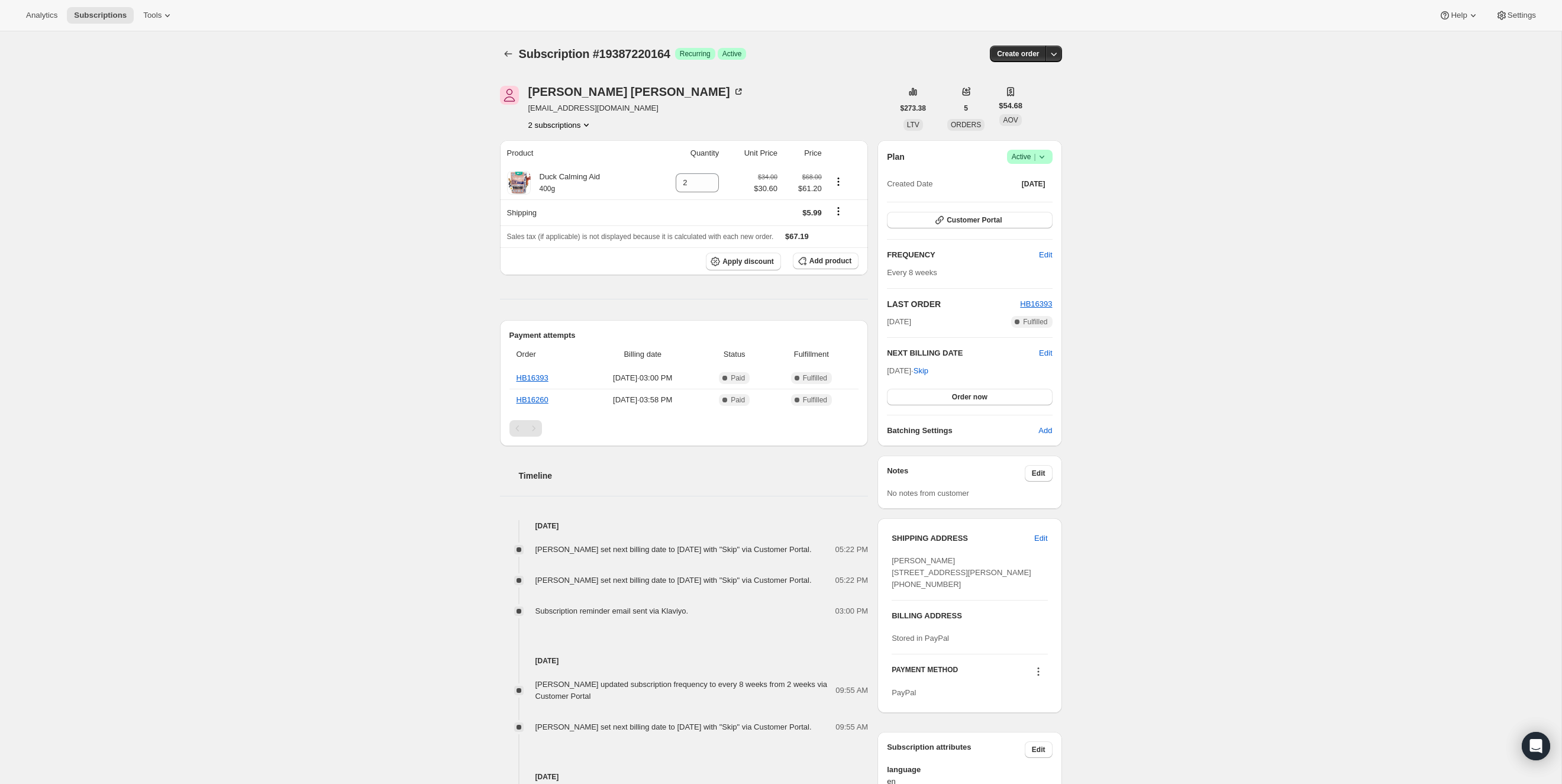
click at [1043, 158] on icon at bounding box center [1042, 157] width 12 height 12
click at [1034, 201] on span "Cancel subscription" at bounding box center [1026, 199] width 67 height 9
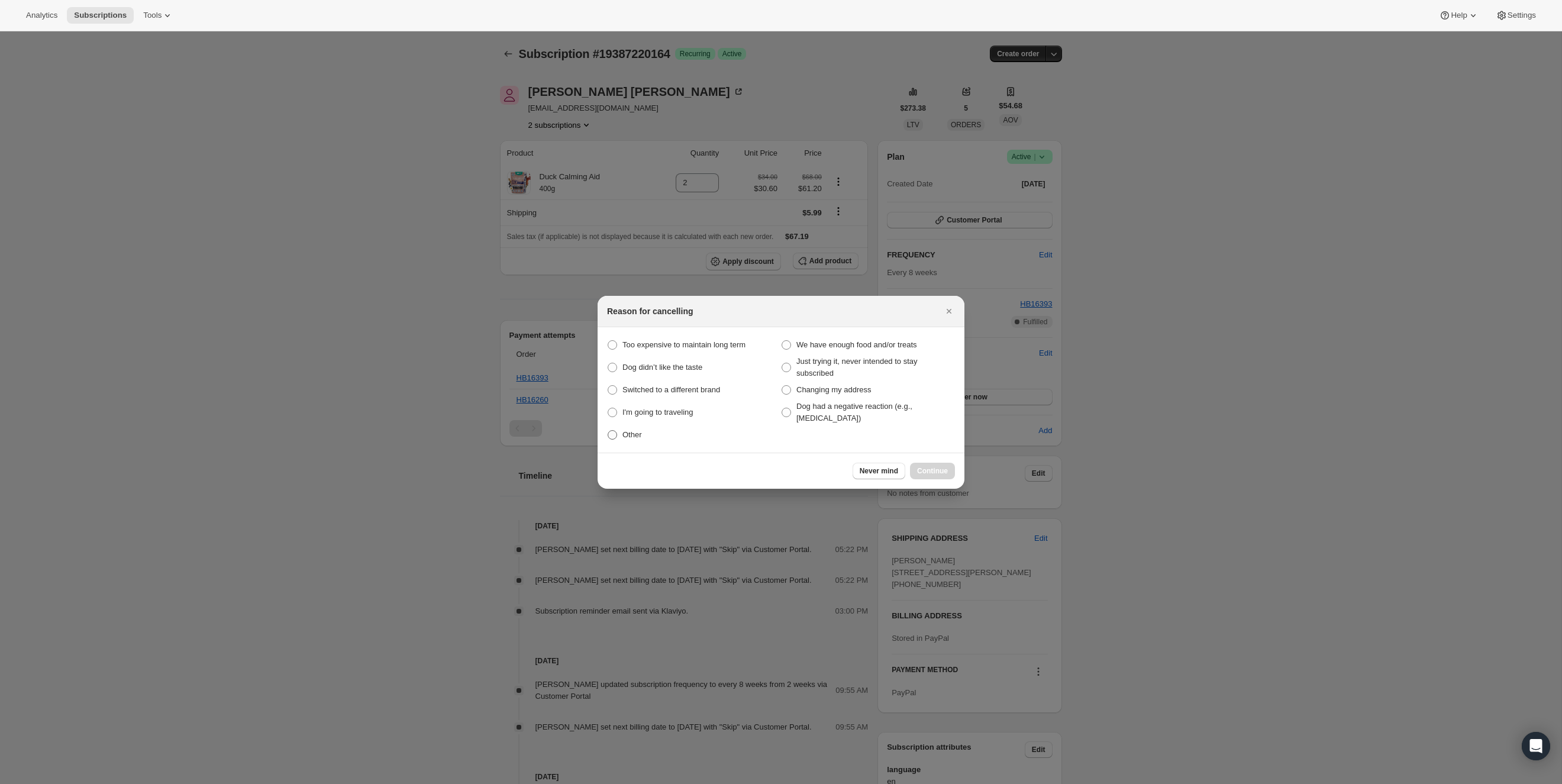
drag, startPoint x: 628, startPoint y: 428, endPoint x: 634, endPoint y: 429, distance: 6.1
click at [628, 429] on span "Other" at bounding box center [632, 435] width 19 height 12
click at [783, 410] on span ":re7:" at bounding box center [786, 412] width 10 height 10
click at [782, 408] on Reaction "Dog had a negative reaction (e.g., [MEDICAL_DATA])" at bounding box center [782, 407] width 1 height 1
radio Reaction "true"
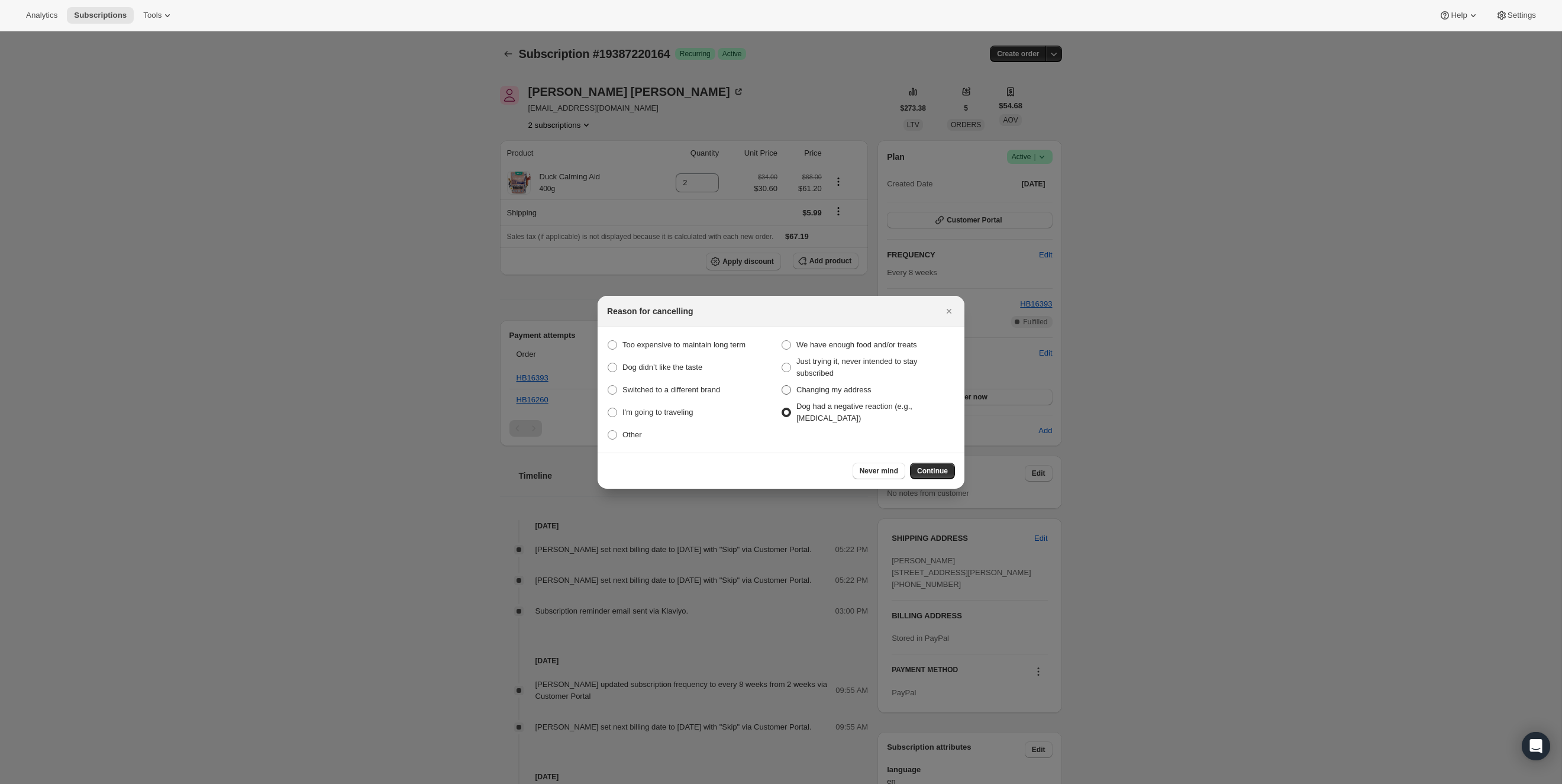
click at [791, 386] on span ":re7:" at bounding box center [786, 390] width 11 height 11
click at [782, 386] on place "Changing my address" at bounding box center [782, 385] width 1 height 1
radio place "true"
radio Reaction "false"
click at [805, 363] on span "Just trying it, never intended to stay subscribed" at bounding box center [857, 367] width 121 height 21
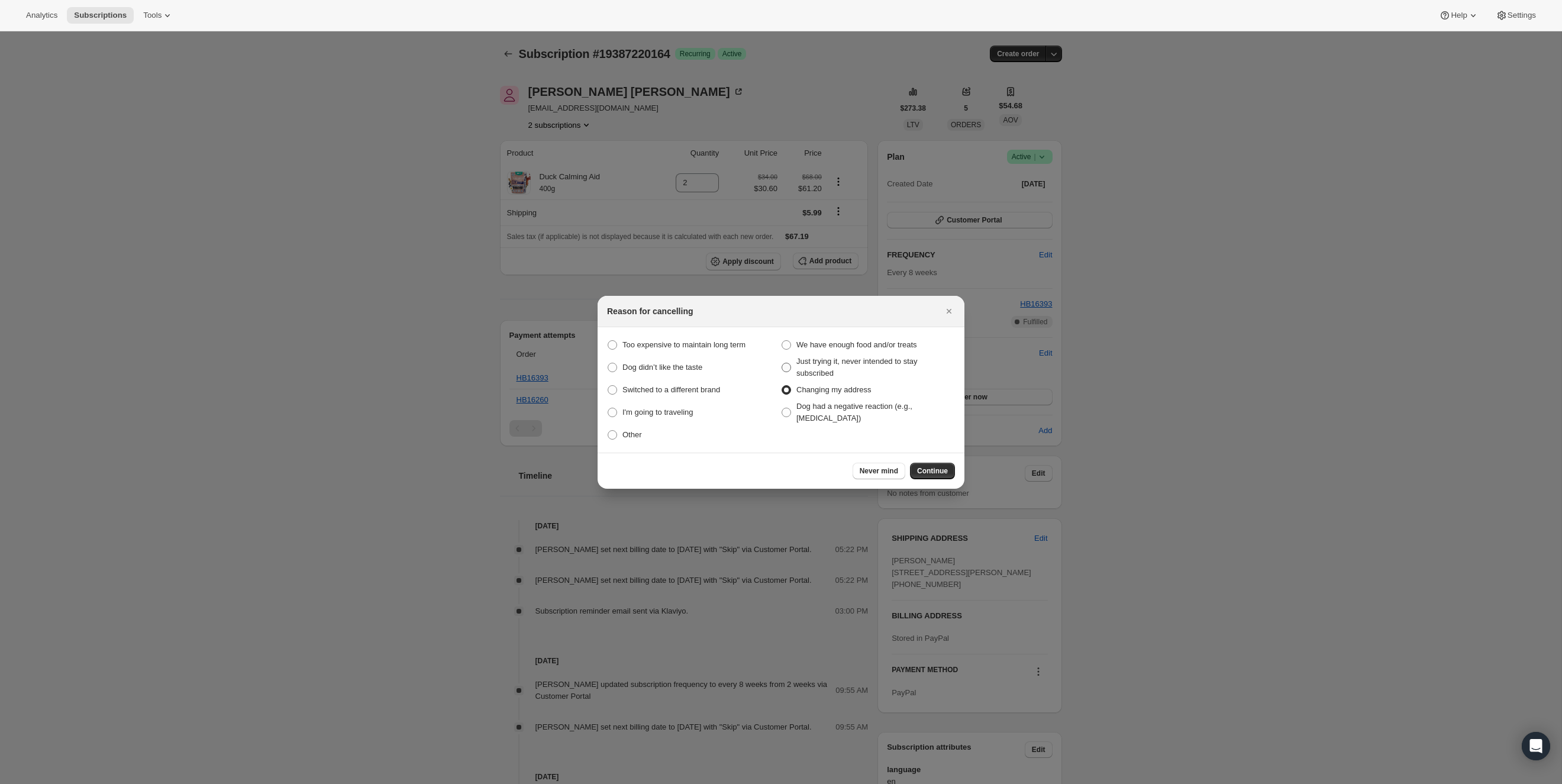
click at [782, 363] on this "Just trying it, never intended to stay subscribed" at bounding box center [782, 363] width 1 height 1
radio this "true"
radio place "false"
click at [947, 469] on span "Continue" at bounding box center [932, 471] width 31 height 10
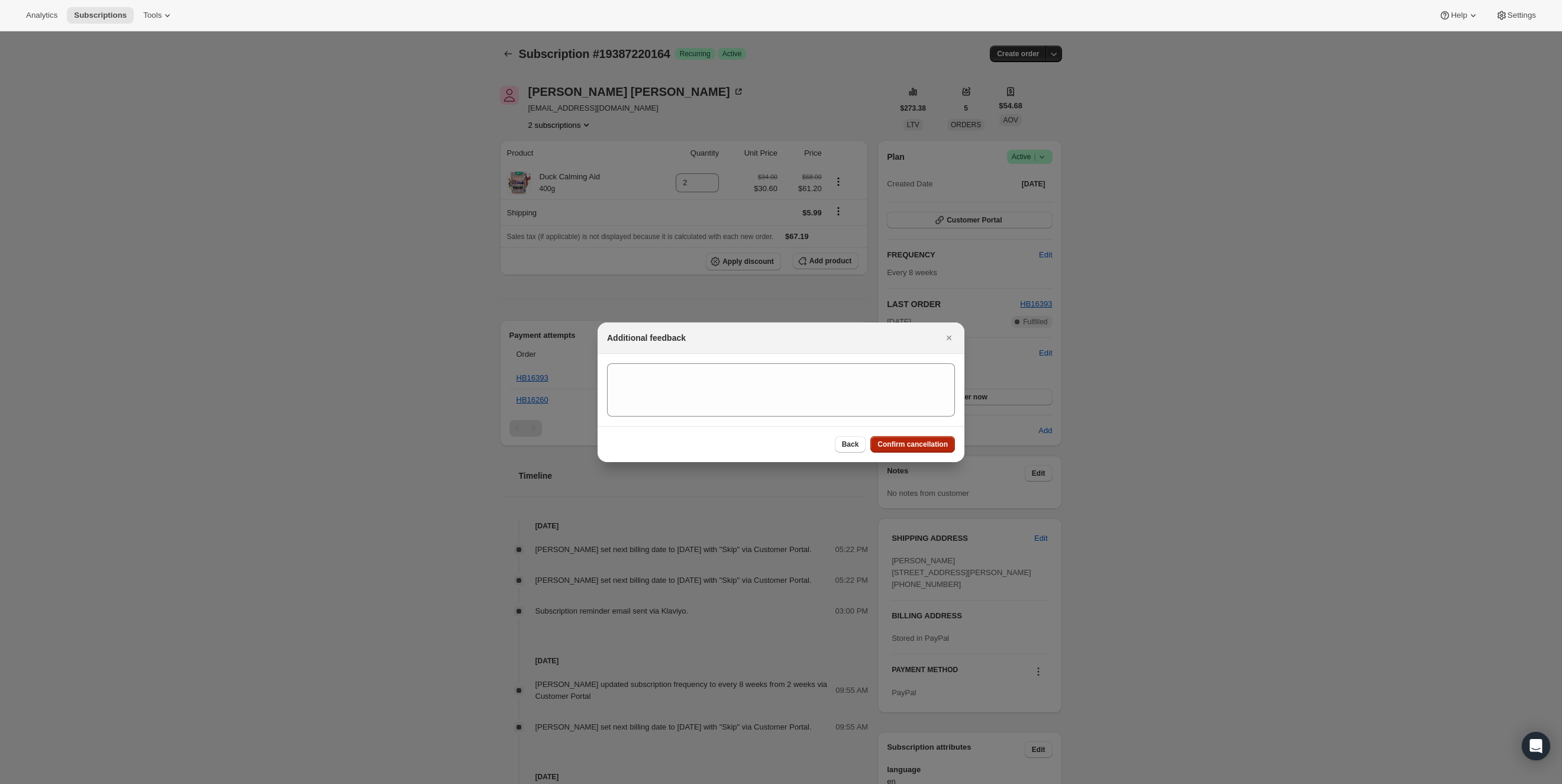
click at [934, 450] on button "Confirm cancellation" at bounding box center [913, 444] width 85 height 16
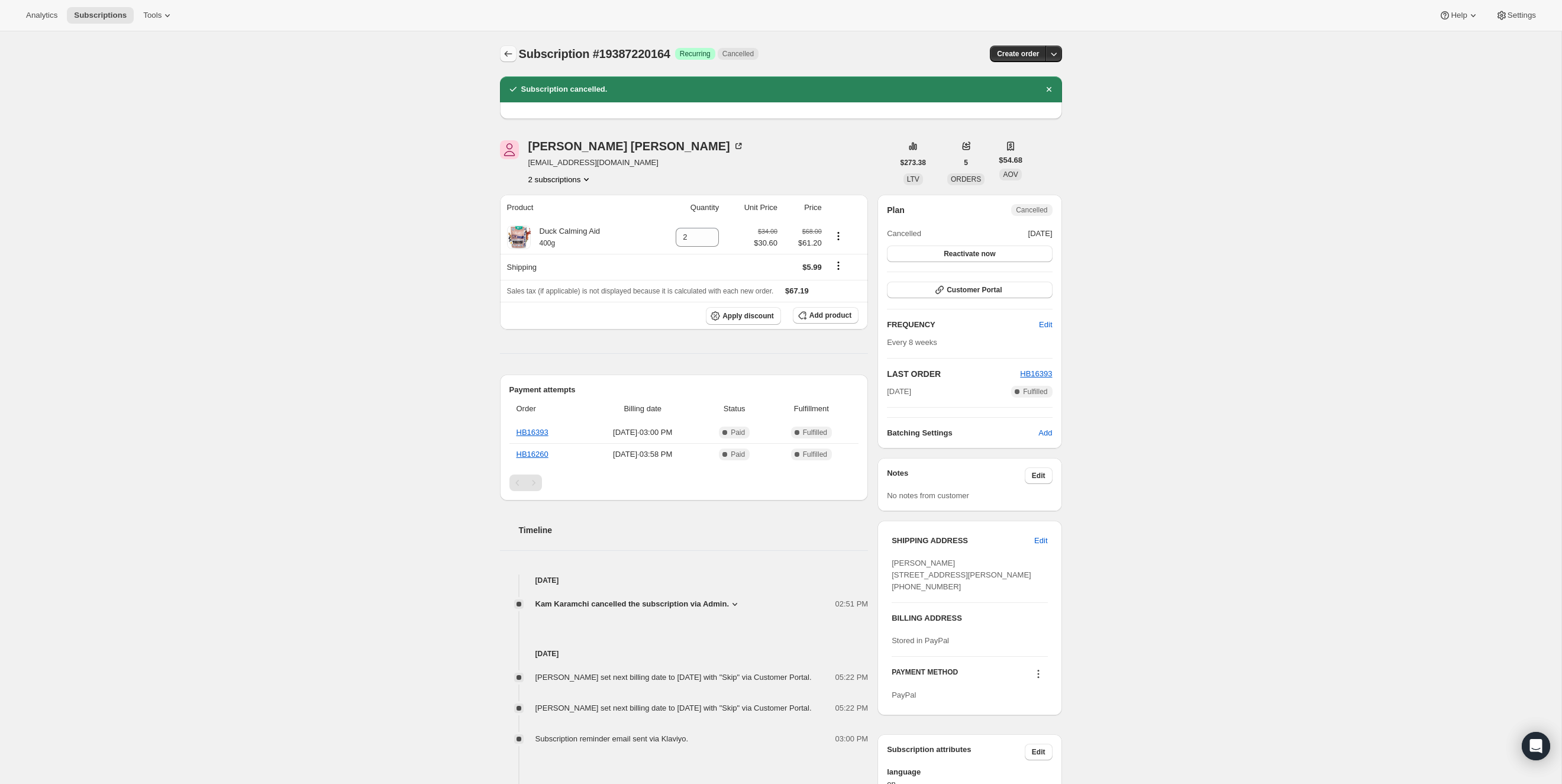
click at [509, 53] on icon "Subscriptions" at bounding box center [508, 54] width 12 height 12
